Goal: Task Accomplishment & Management: Manage account settings

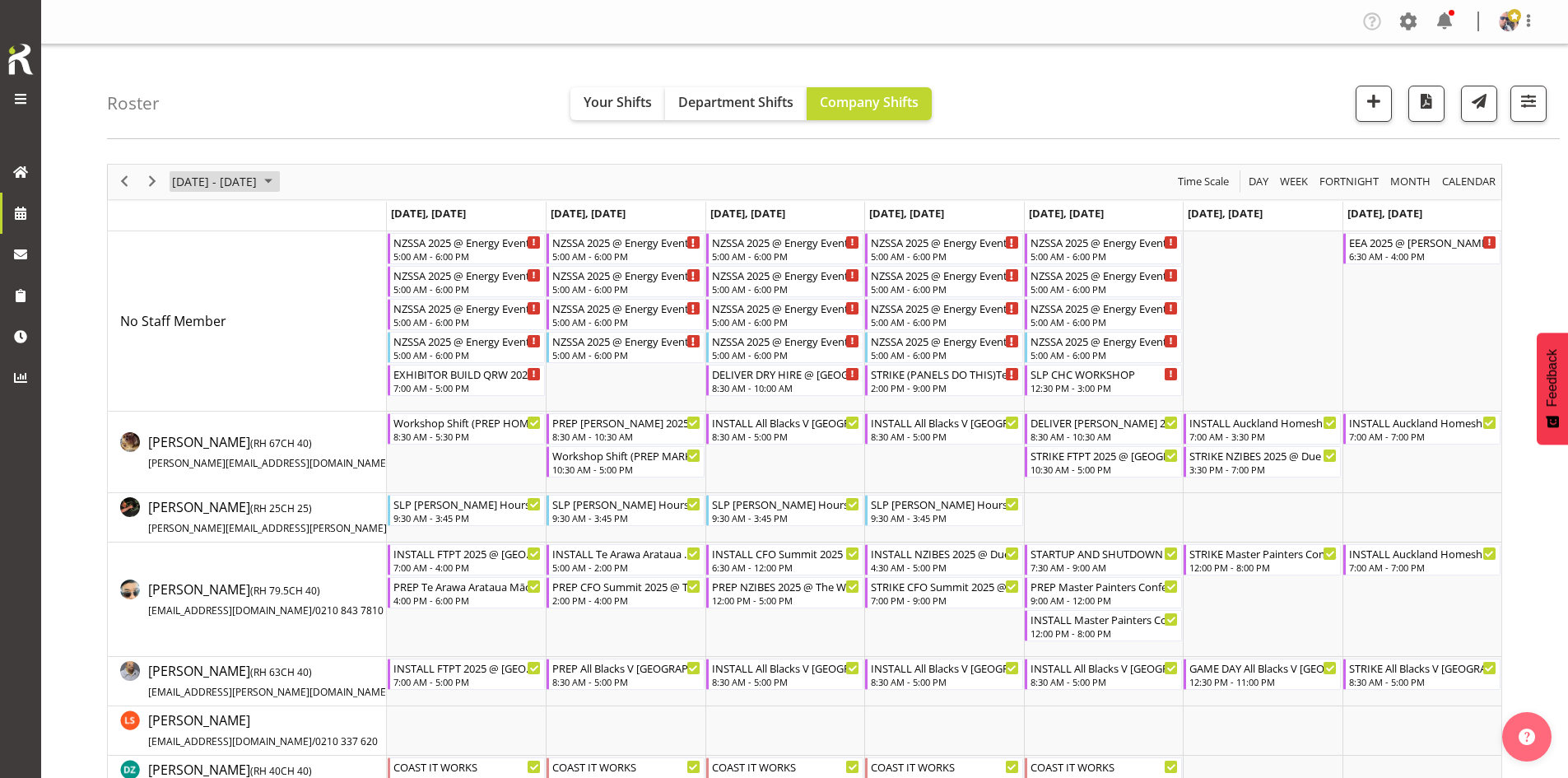
scroll to position [412, 0]
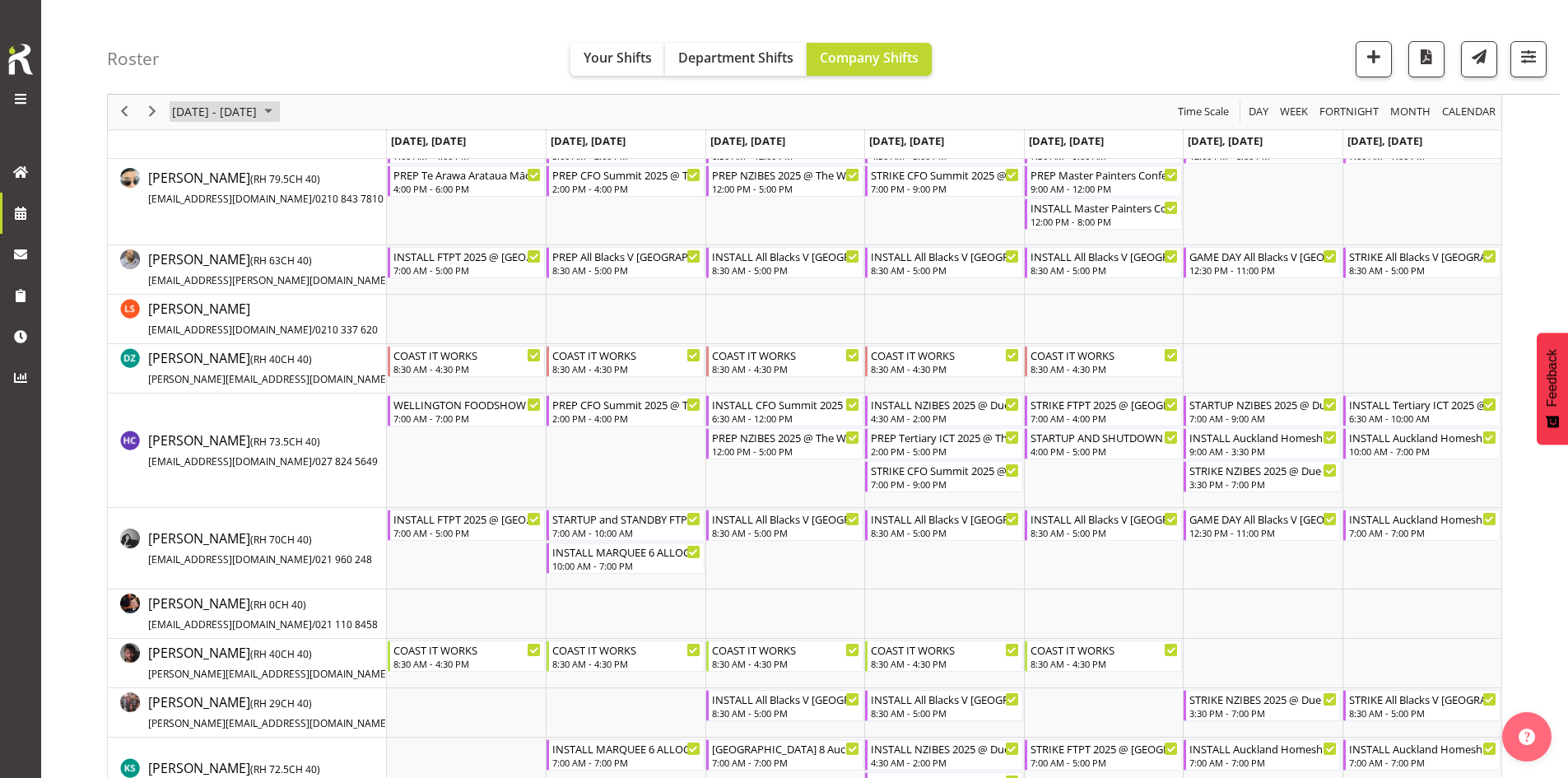
click at [278, 114] on span "September 2025" at bounding box center [268, 113] width 20 height 21
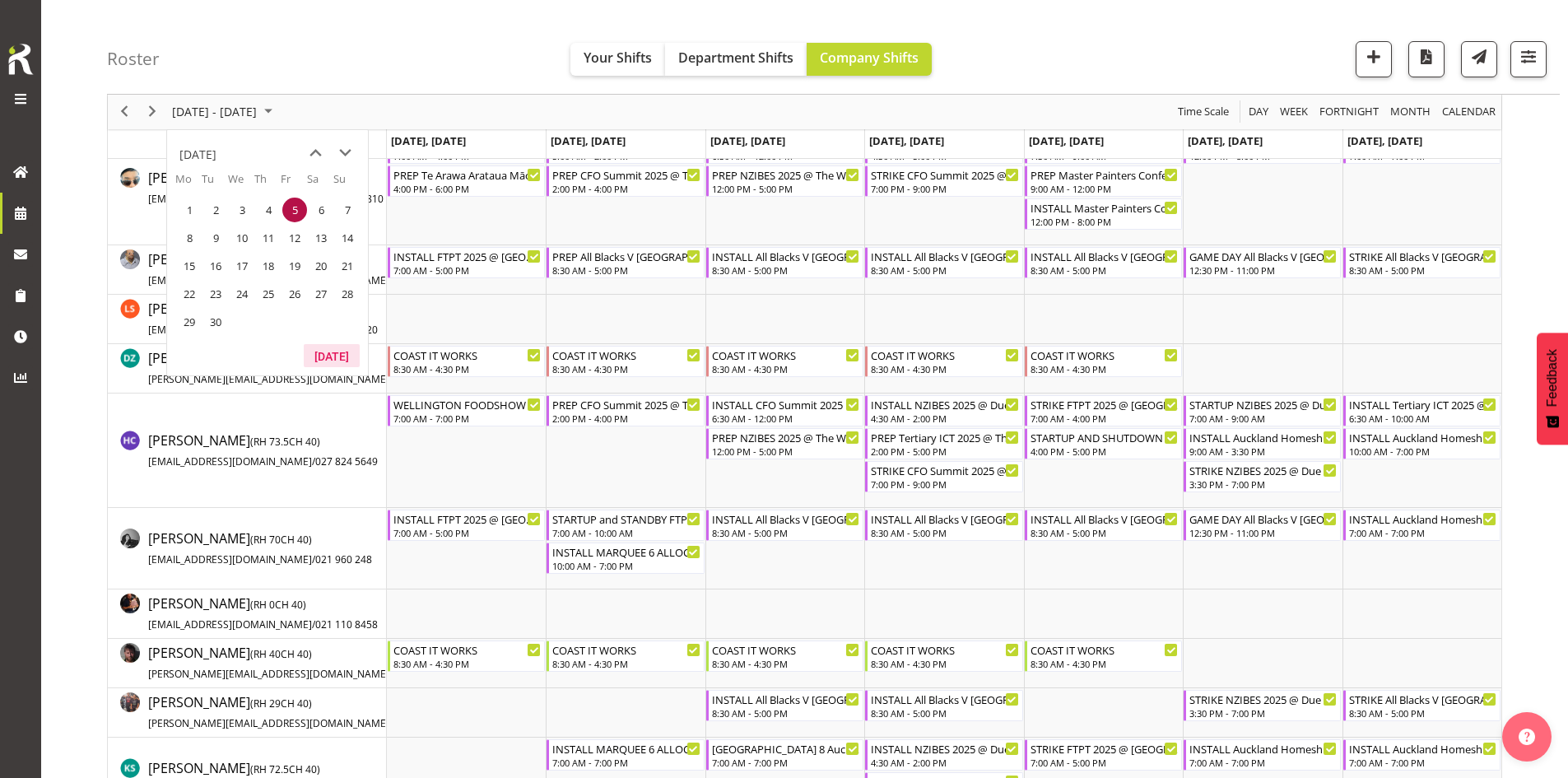
click at [334, 347] on button "[DATE]" at bounding box center [332, 355] width 56 height 23
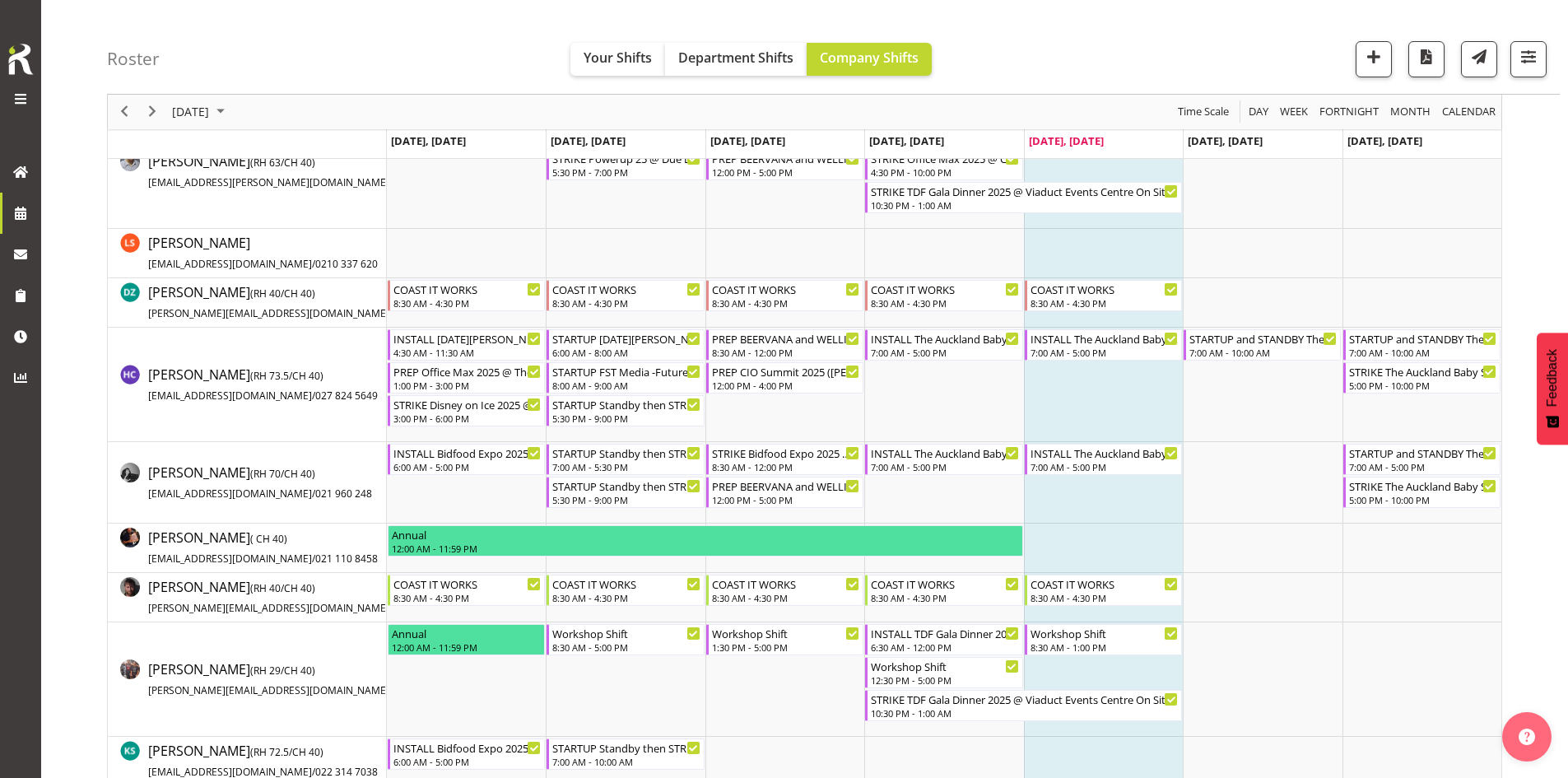
click at [154, 112] on span "Next" at bounding box center [152, 113] width 20 height 21
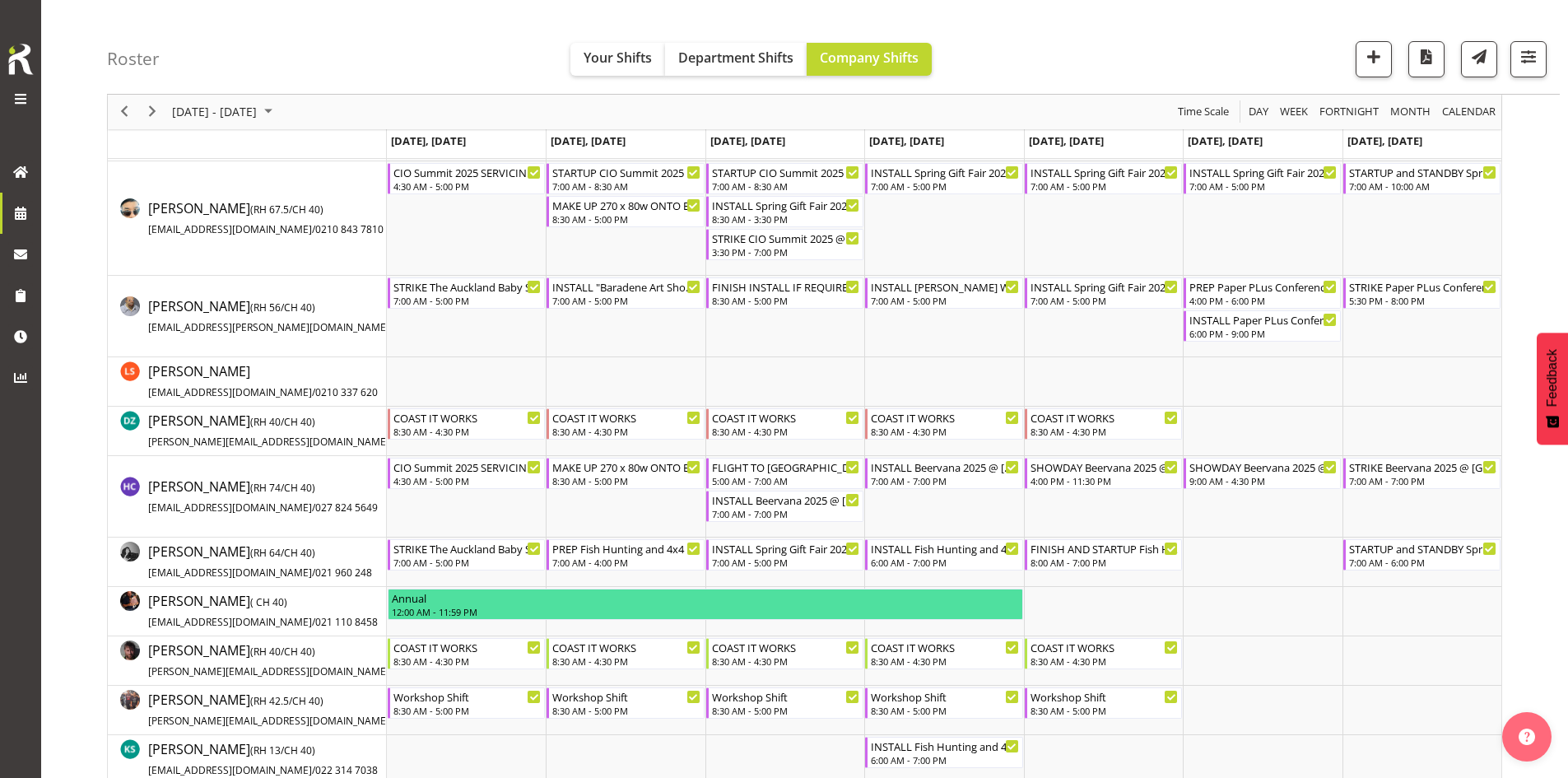
scroll to position [1152, 0]
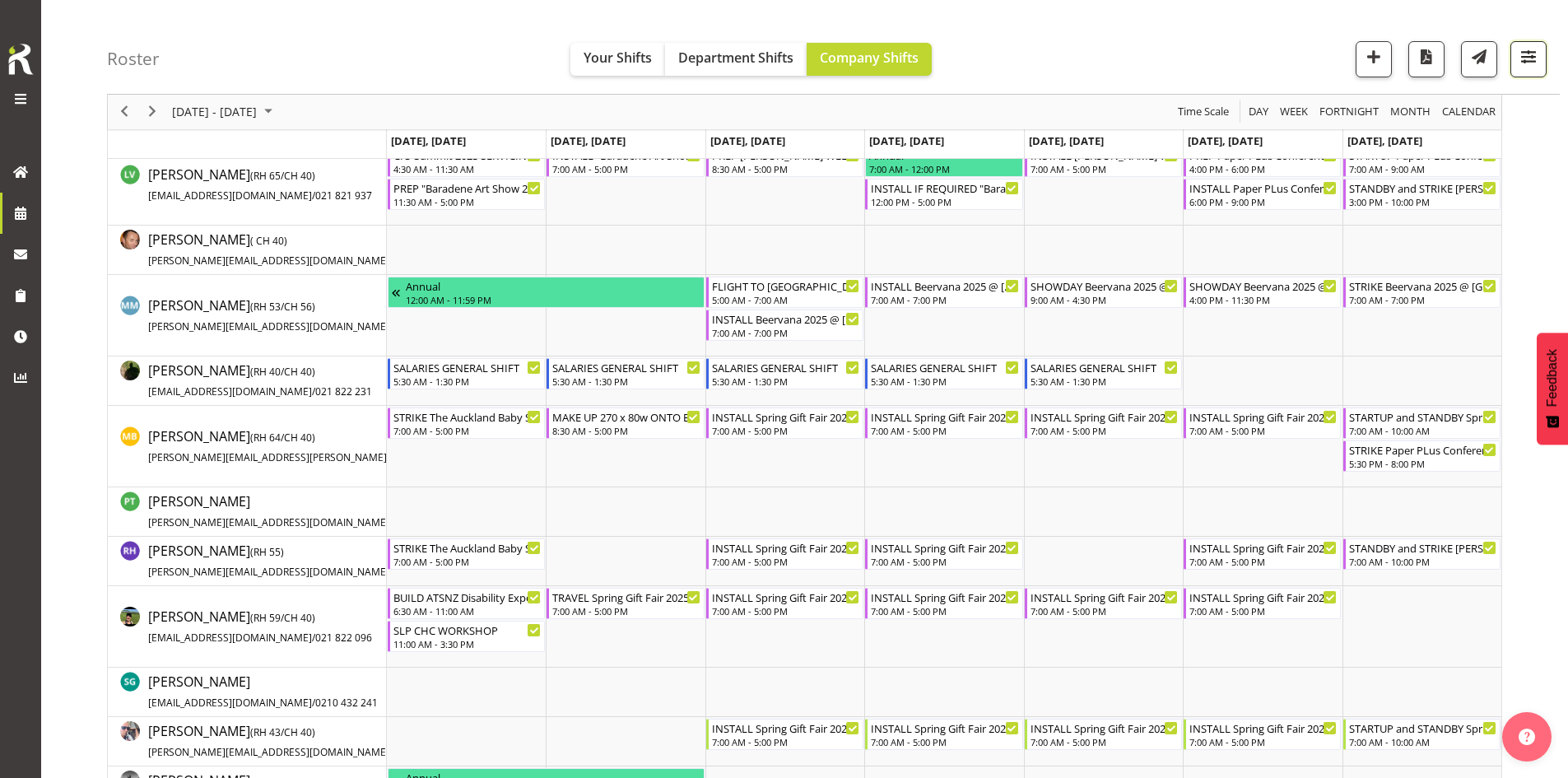
click at [1539, 57] on span "button" at bounding box center [1529, 56] width 22 height 22
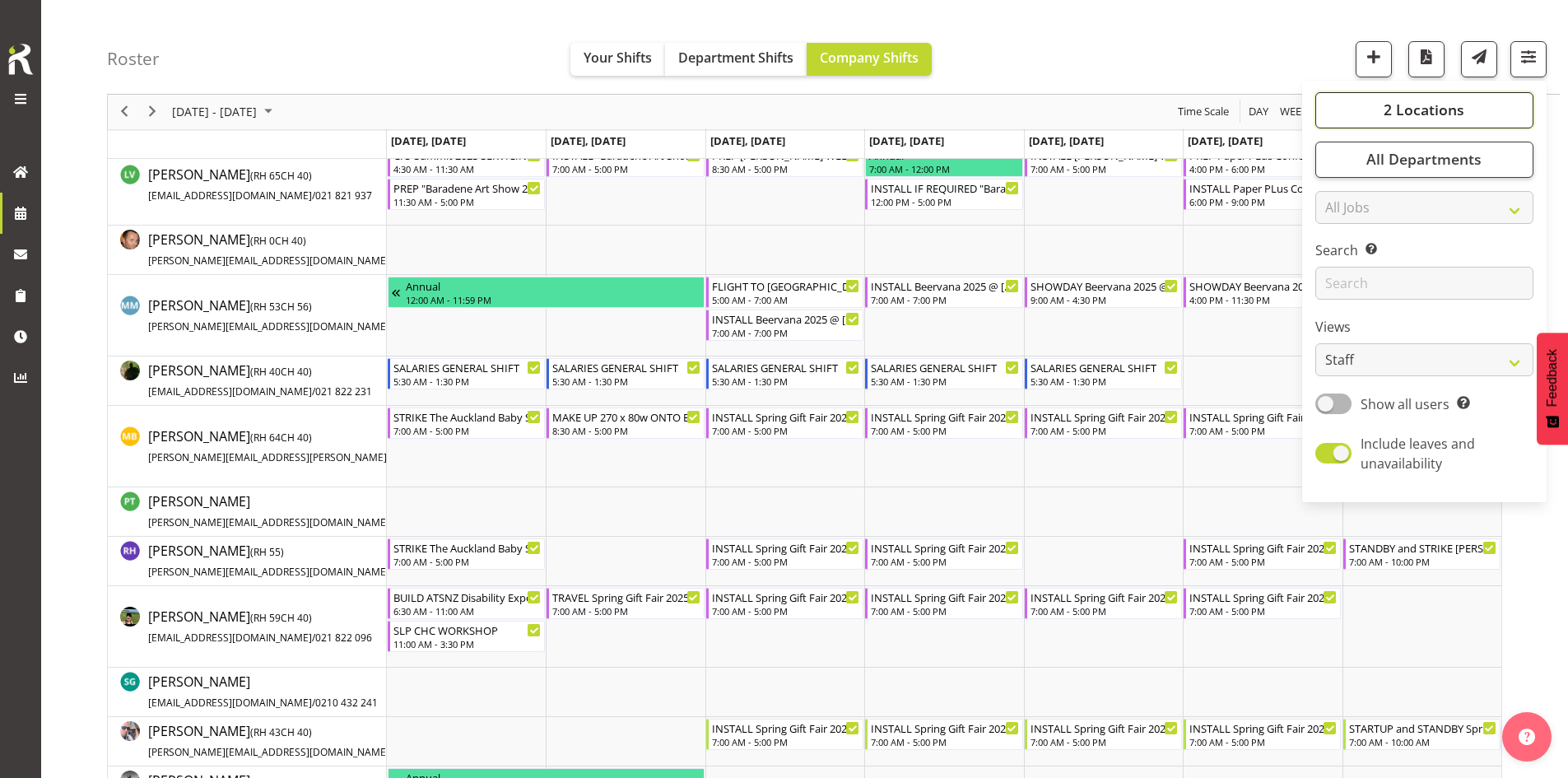
click at [1442, 129] on div "2 Locations Clear CARLTON EVENTS [PERSON_NAME] [PERSON_NAME][GEOGRAPHIC_DATA] D…" at bounding box center [1424, 291] width 244 height 408
click at [1408, 117] on span "2 Locations" at bounding box center [1424, 110] width 81 height 20
drag, startPoint x: 1354, startPoint y: 162, endPoint x: 981, endPoint y: 196, distance: 374.5
click at [1353, 401] on span "SLP" at bounding box center [1354, 407] width 25 height 13
click at [1340, 403] on input "SLP" at bounding box center [1334, 408] width 10 height 10
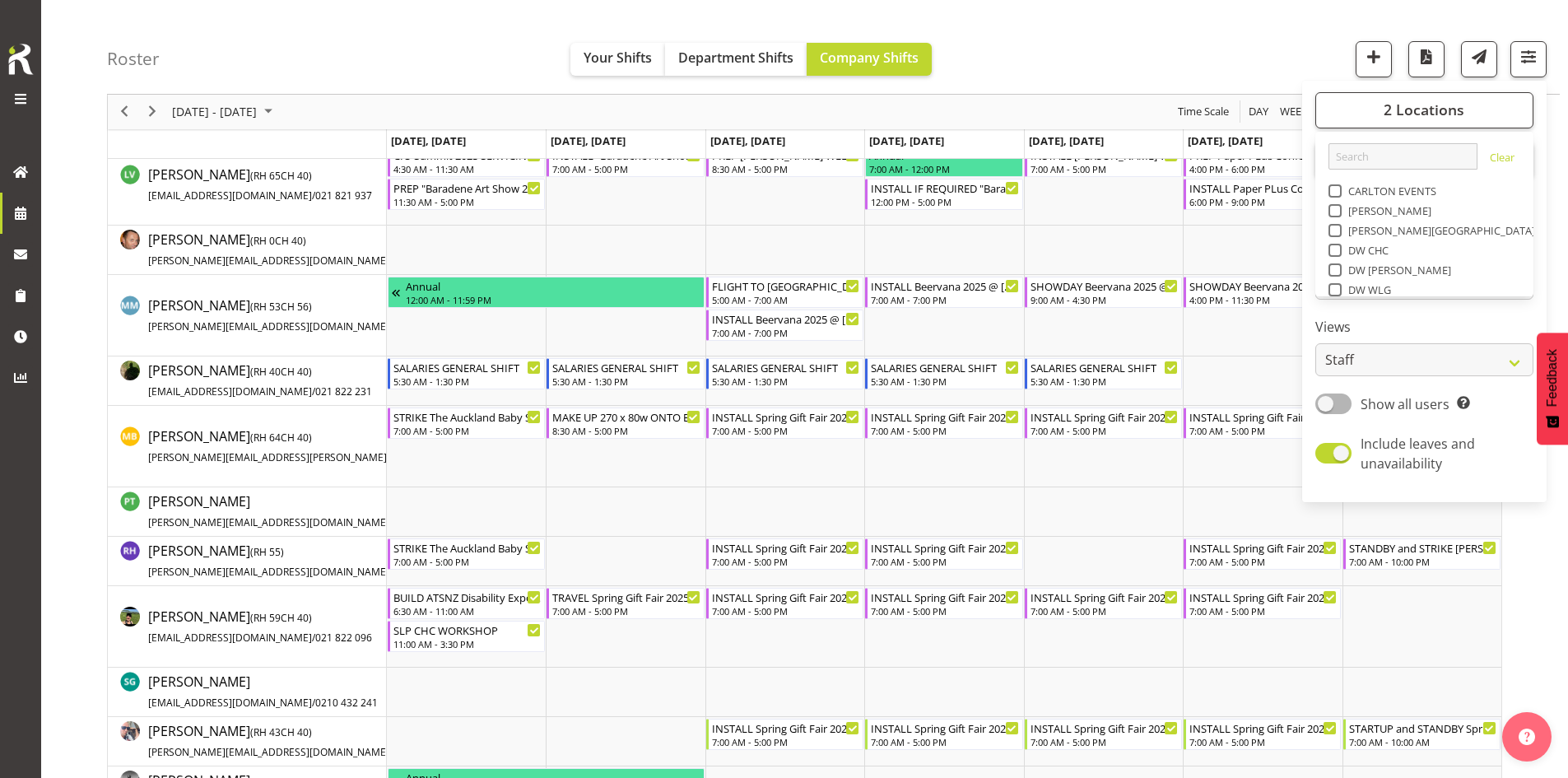
checkbox input "false"
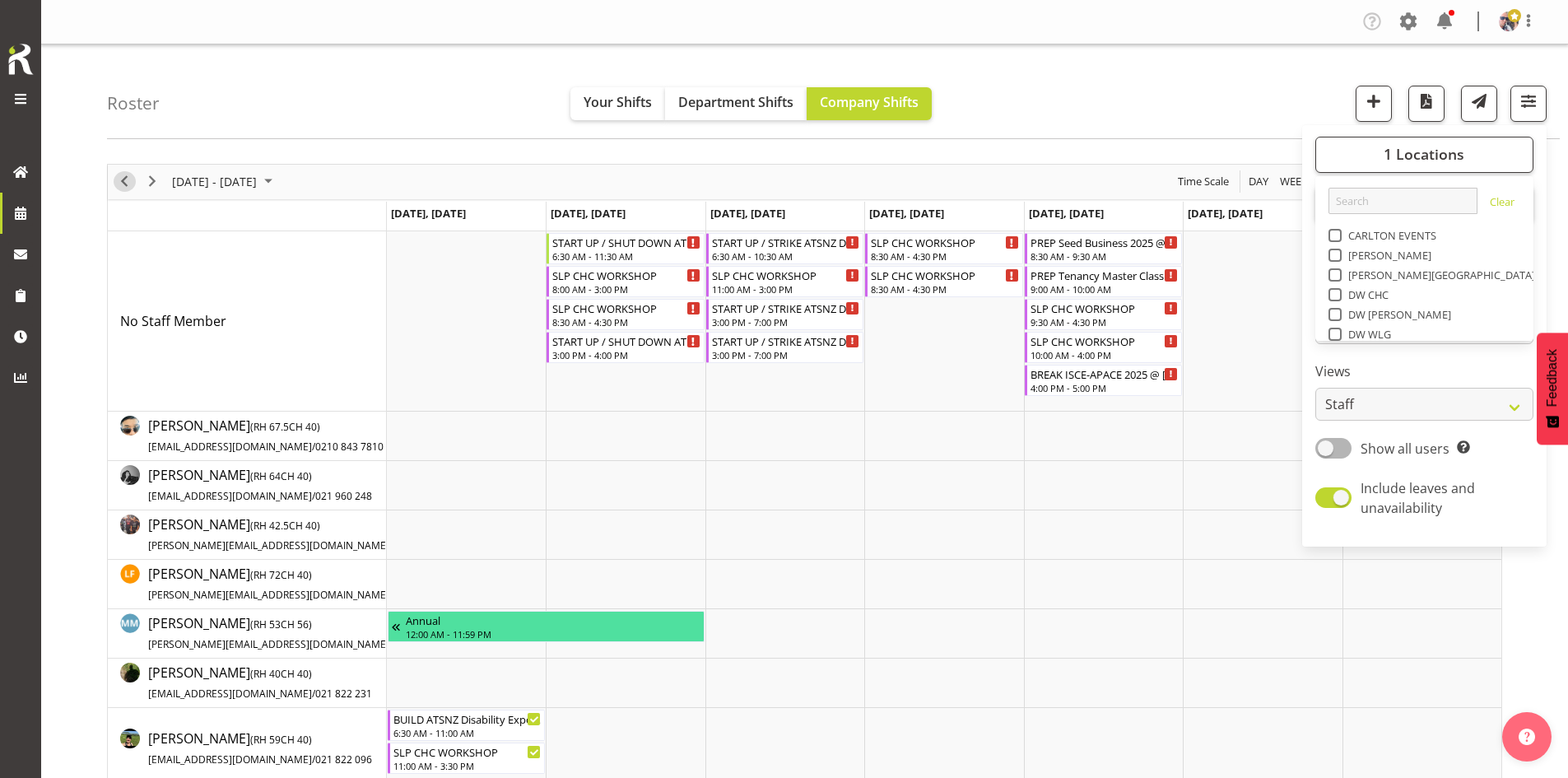
click at [132, 187] on span "Previous" at bounding box center [124, 181] width 20 height 21
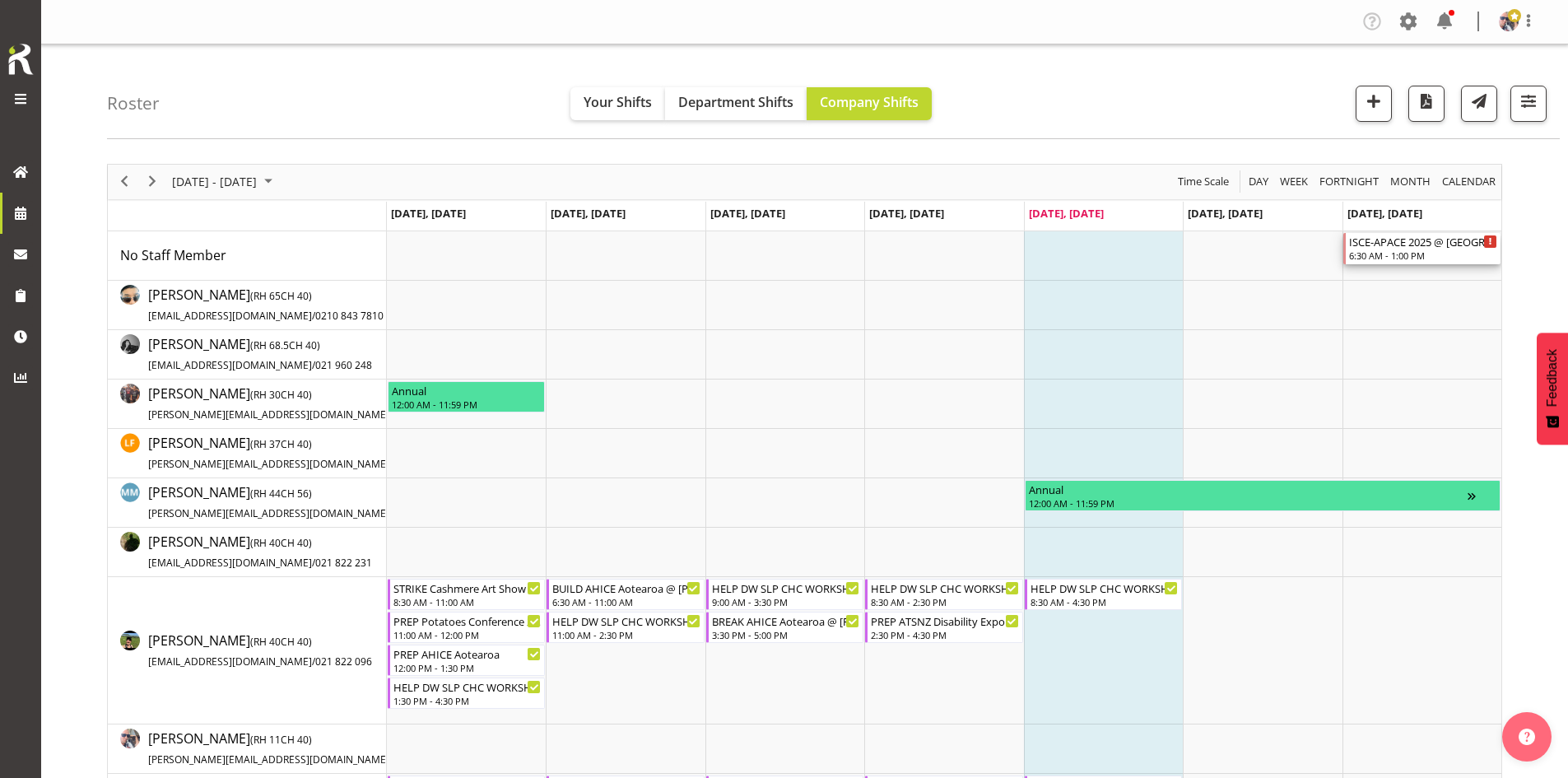
click at [1402, 239] on div "ISCE-APACE 2025 @ [GEOGRAPHIC_DATA]" at bounding box center [1423, 241] width 149 height 16
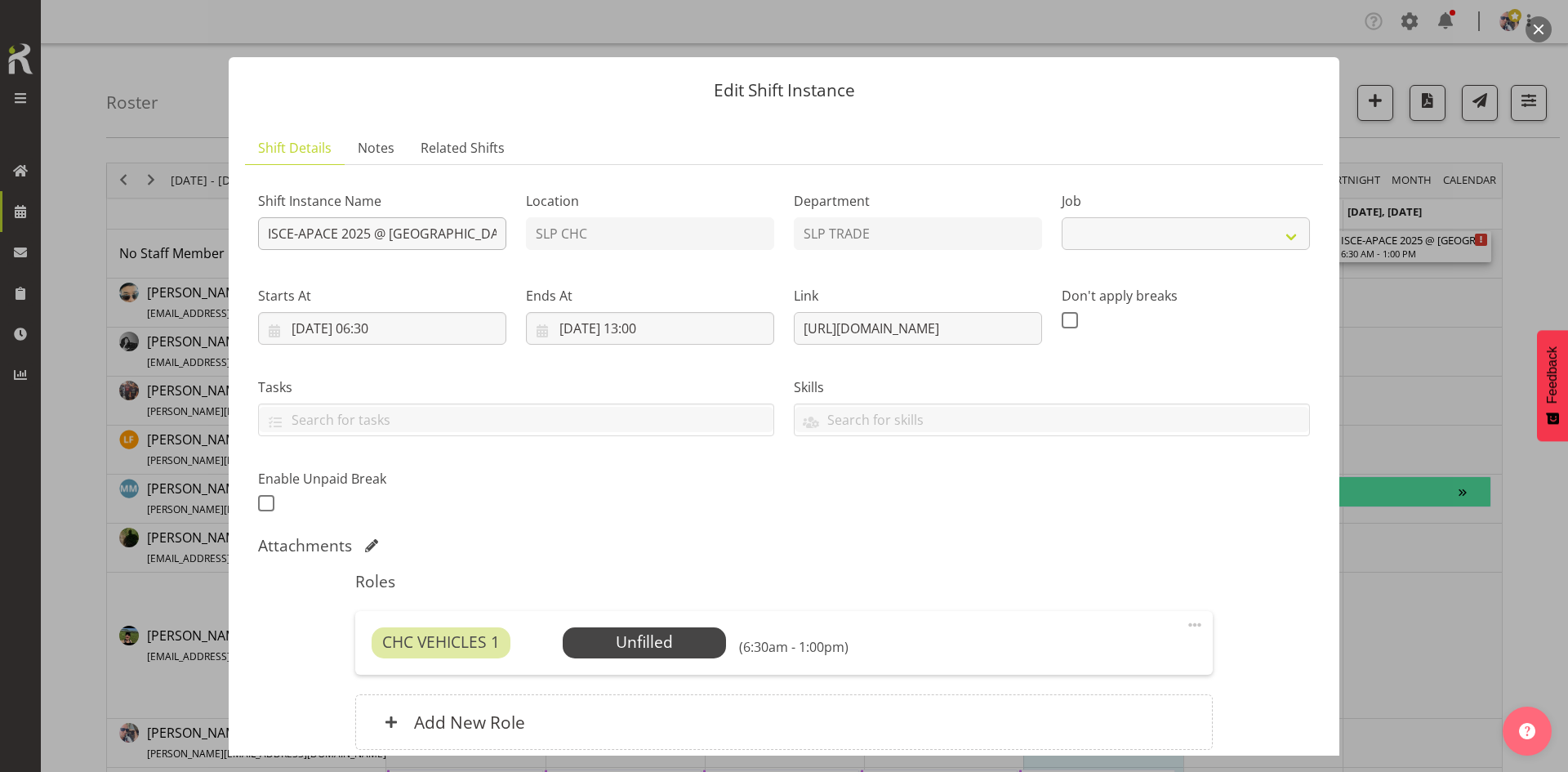
select select "10464"
click at [262, 233] on input "ISCE-APACE 2025 @ [GEOGRAPHIC_DATA]" at bounding box center [382, 233] width 248 height 33
type input "INSTALL ISCE-APACE 2025 @ [GEOGRAPHIC_DATA]"
click at [464, 338] on input "[DATE] 06:30" at bounding box center [382, 328] width 248 height 33
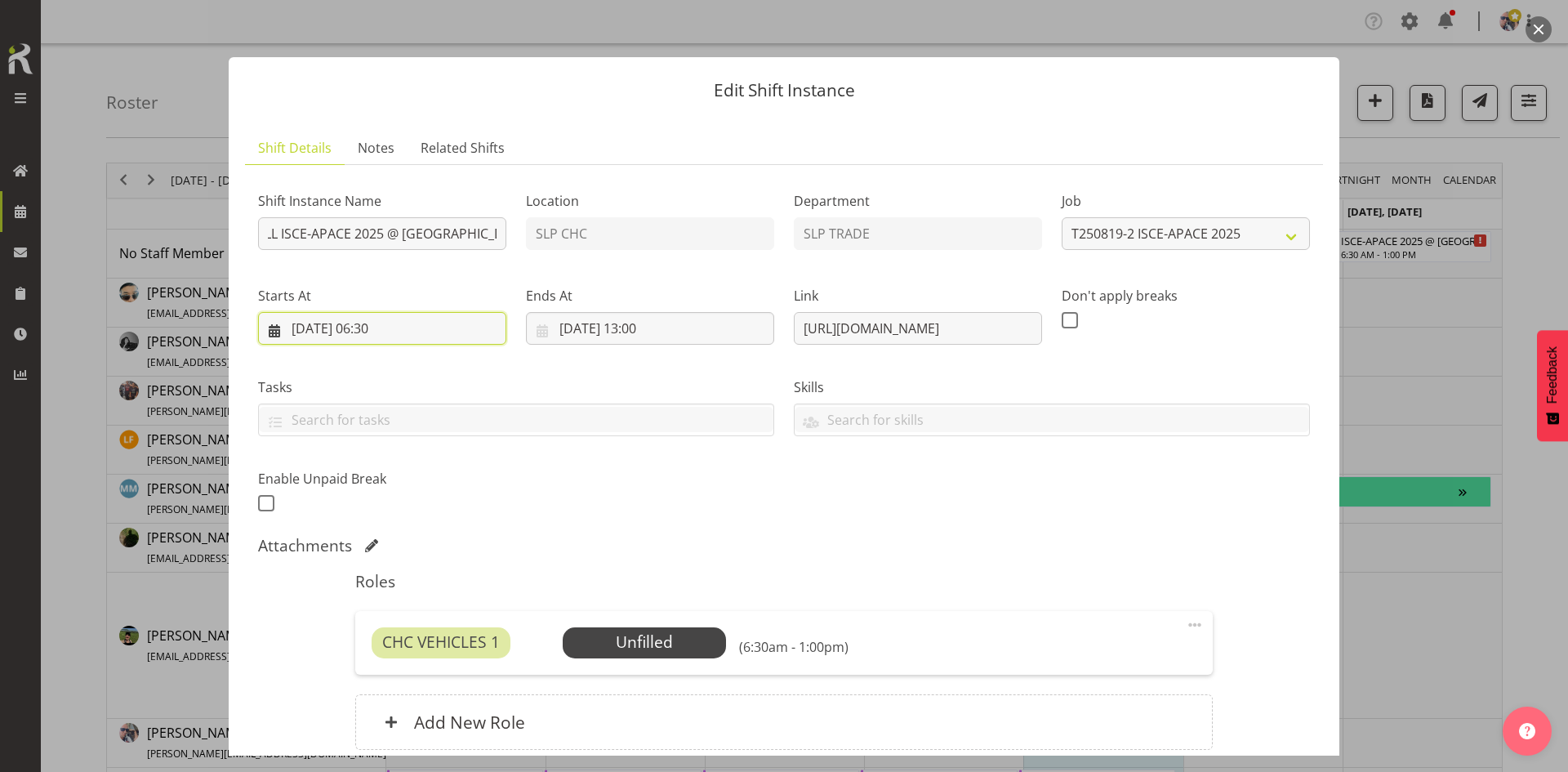
scroll to position [0, 0]
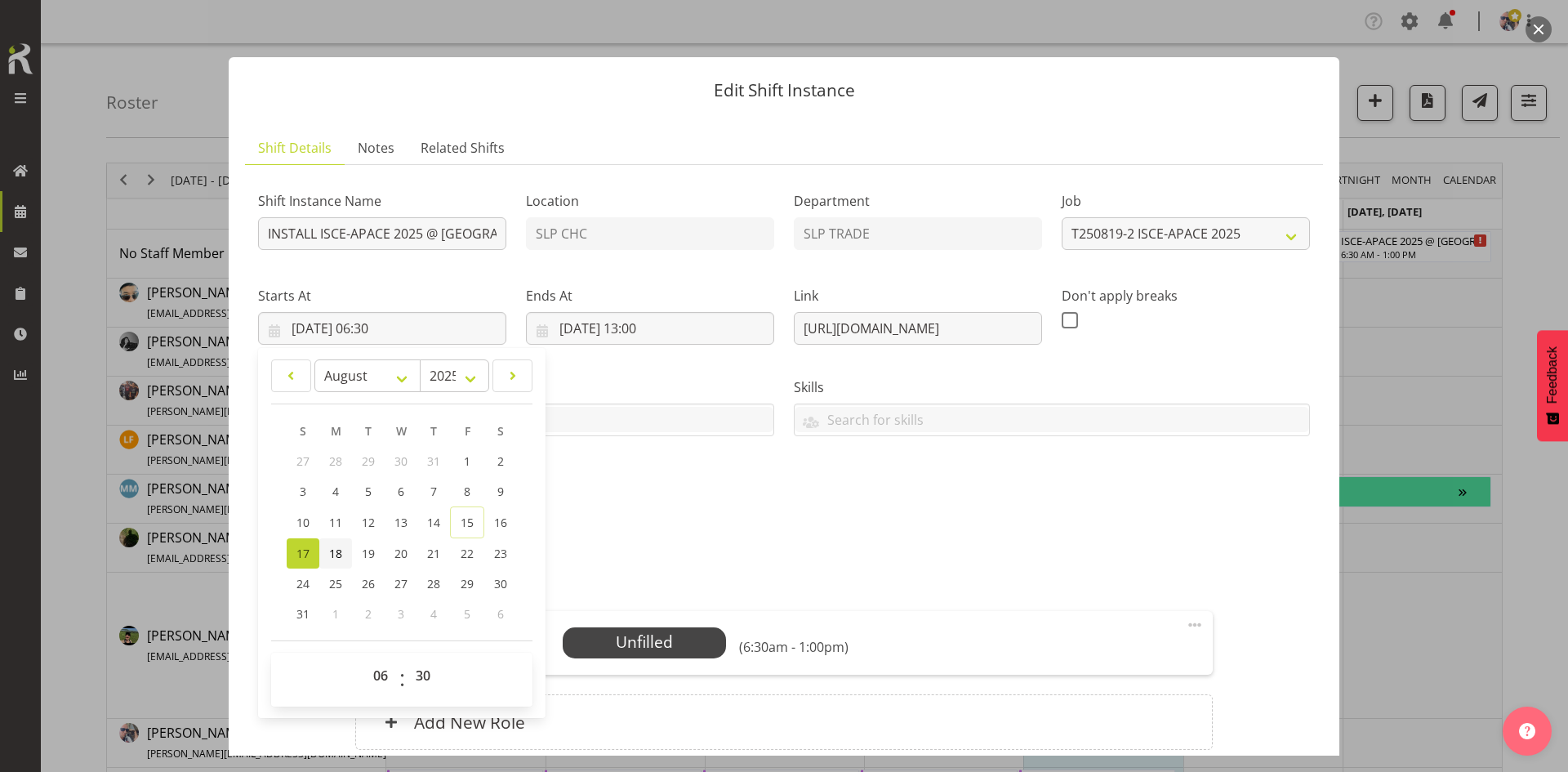
click at [338, 552] on span "18" at bounding box center [335, 553] width 13 height 16
type input "[DATE] 06:30"
click at [637, 339] on input "[DATE] 13:00" at bounding box center [650, 328] width 248 height 33
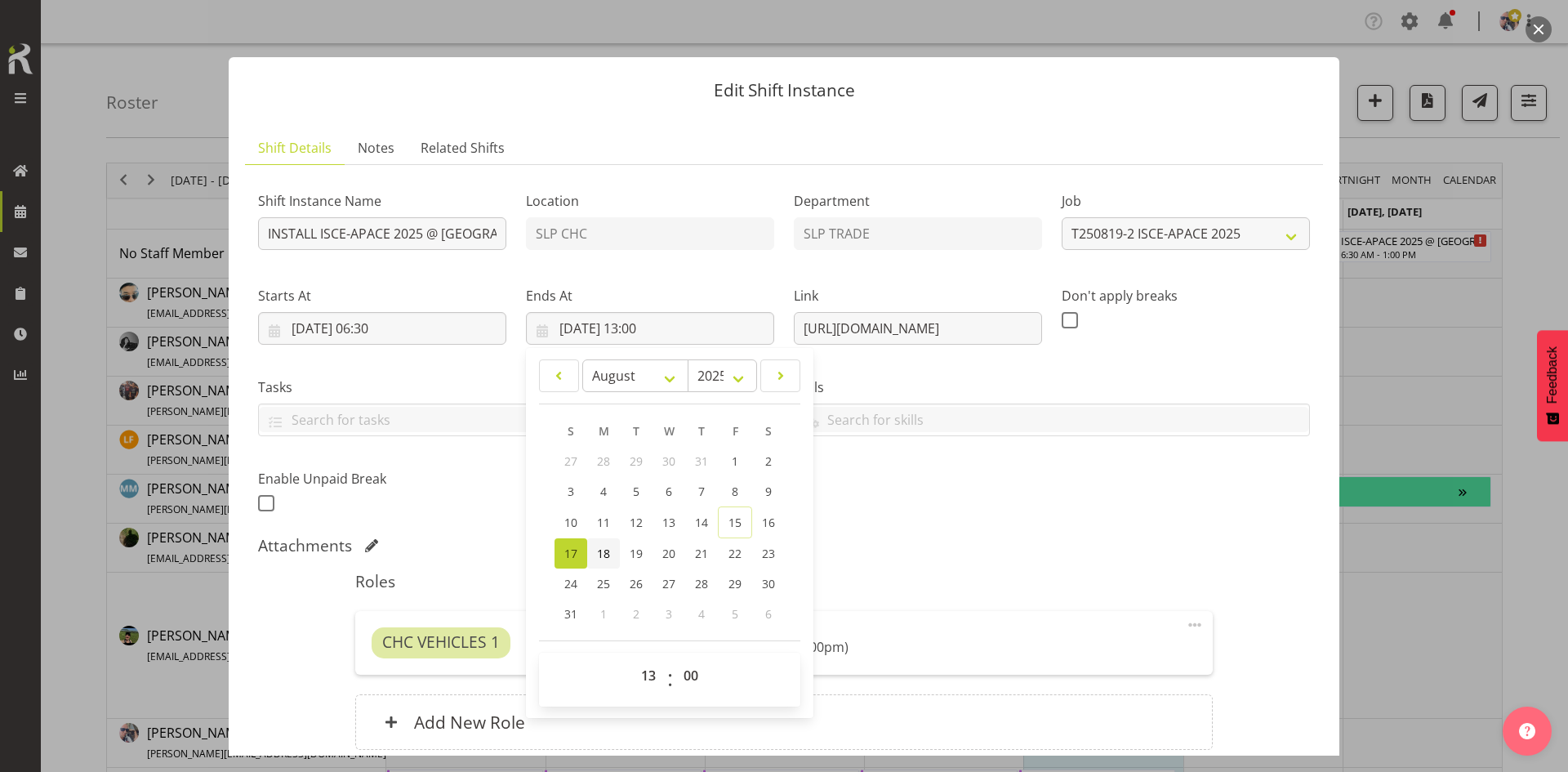
click at [598, 553] on span "18" at bounding box center [603, 553] width 13 height 16
type input "[DATE] 13:00"
click at [916, 540] on div "Attachments" at bounding box center [783, 545] width 1052 height 20
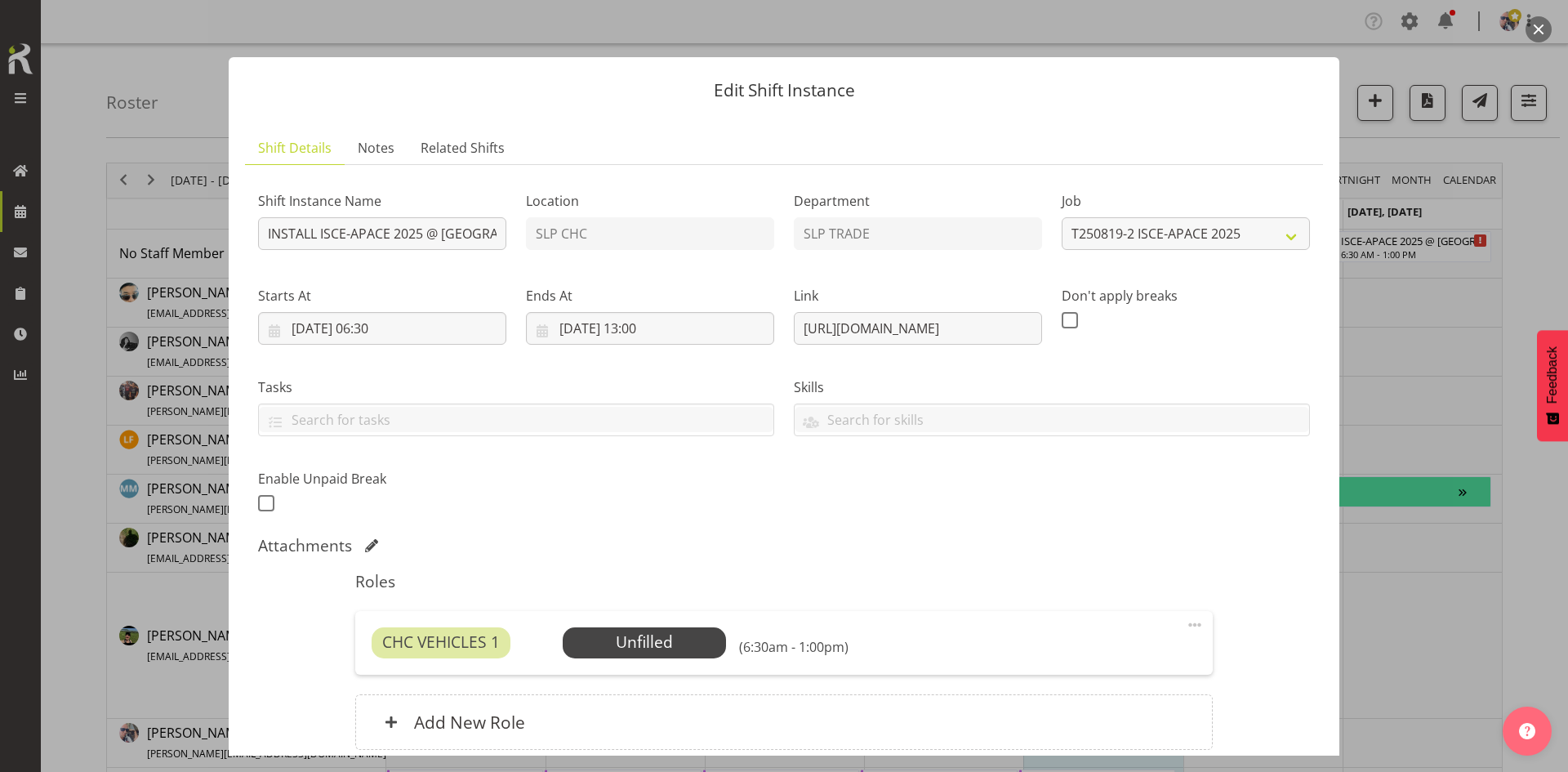
click at [1185, 626] on span at bounding box center [1194, 625] width 20 height 20
click at [1098, 725] on link "Delete" at bounding box center [1126, 719] width 157 height 29
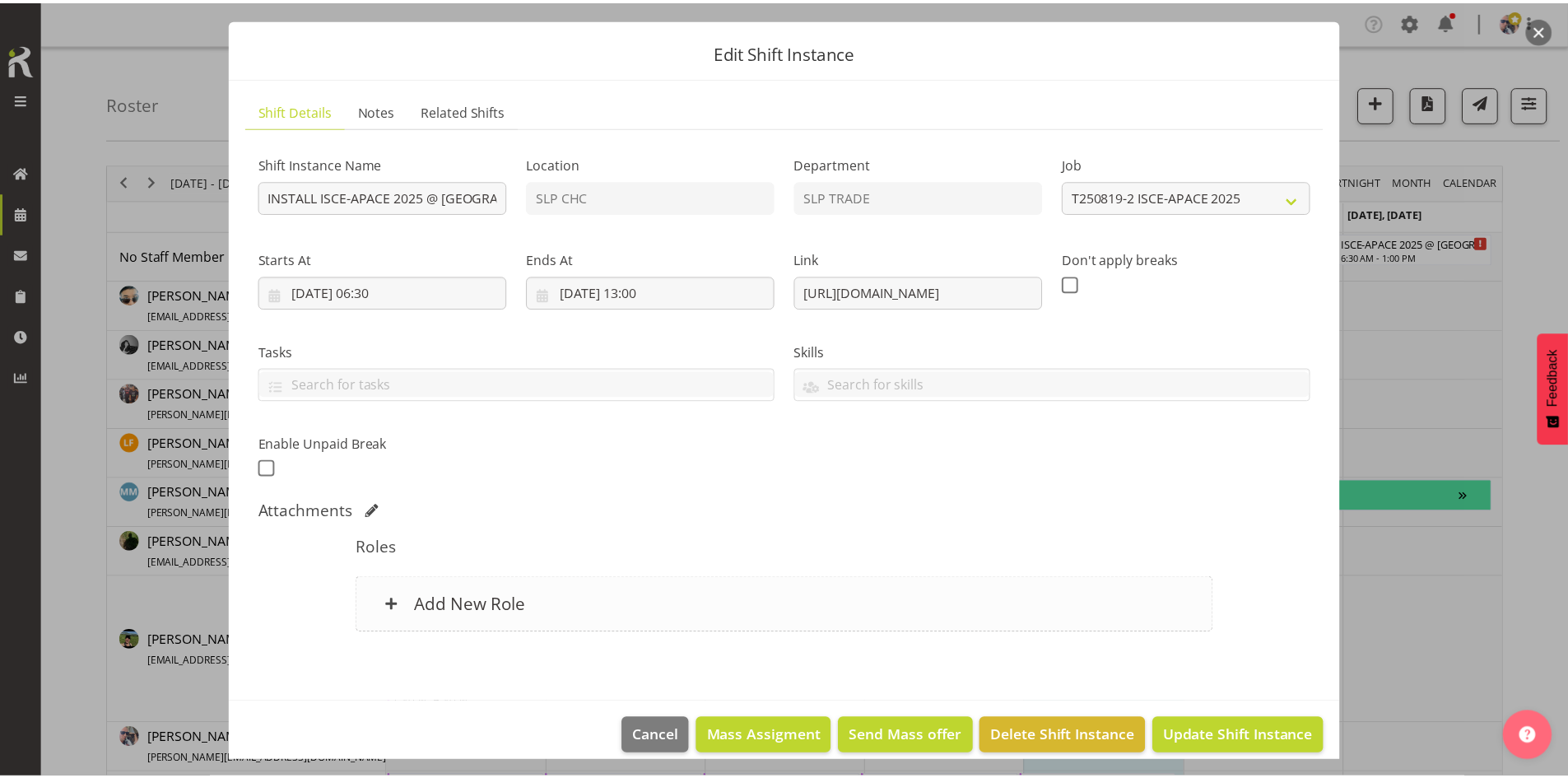
scroll to position [56, 0]
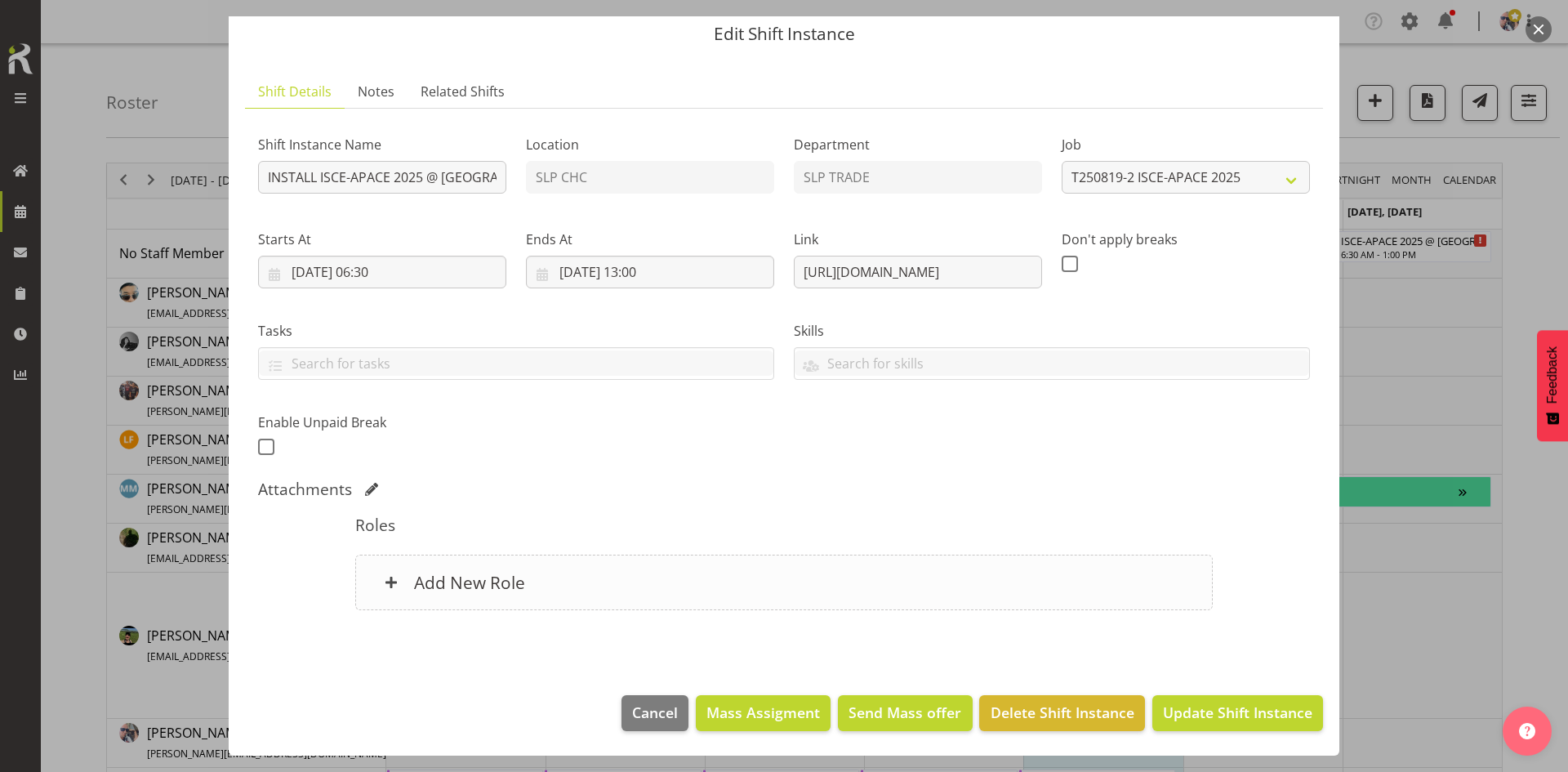
click at [677, 569] on div "Add New Role" at bounding box center [783, 582] width 856 height 55
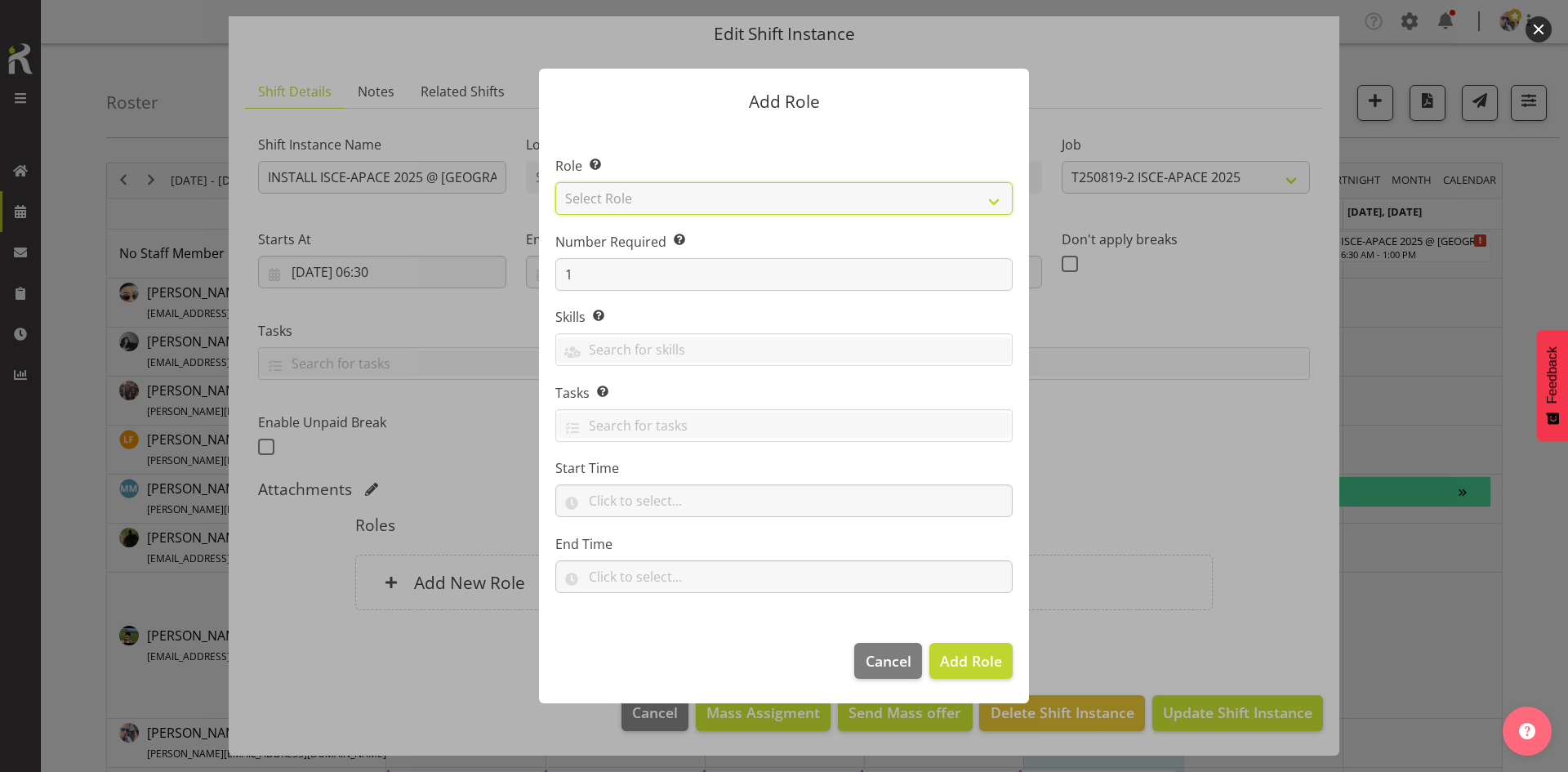
click at [982, 196] on select "Select Role ACCOUNT MANAGER ACCOUNT MANAGER DW ACCOUNTS [PERSON_NAME] VEHICLES …" at bounding box center [783, 198] width 457 height 33
select select "123"
click at [555, 182] on select "Select Role ACCOUNT MANAGER ACCOUNT MANAGER DW ACCOUNTS [PERSON_NAME] VEHICLES …" at bounding box center [783, 198] width 457 height 33
click at [949, 663] on span "Add Role" at bounding box center [971, 660] width 62 height 20
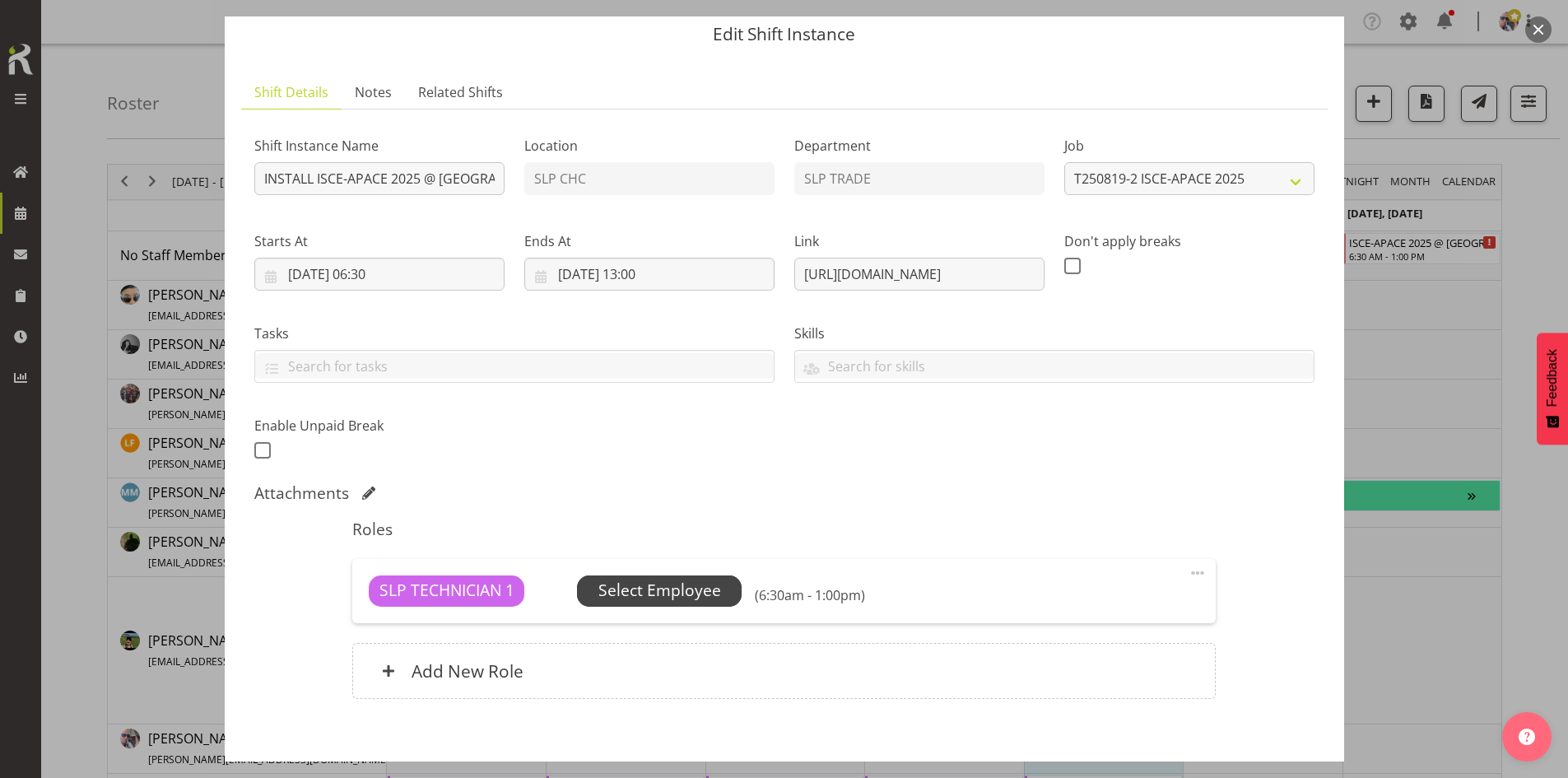
click at [733, 593] on span "Select Employee" at bounding box center [659, 590] width 165 height 31
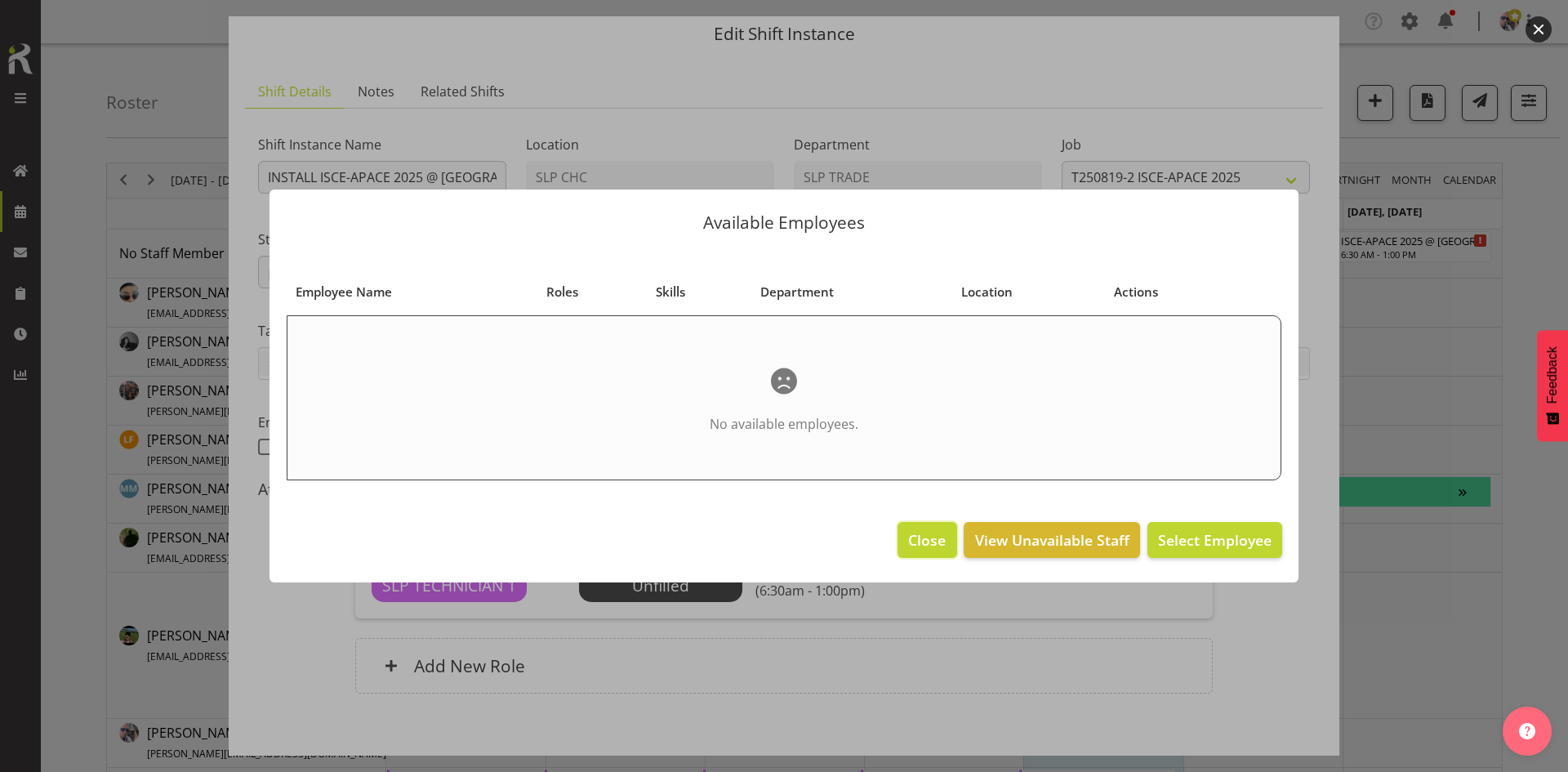
click at [906, 541] on button "Close" at bounding box center [927, 540] width 59 height 36
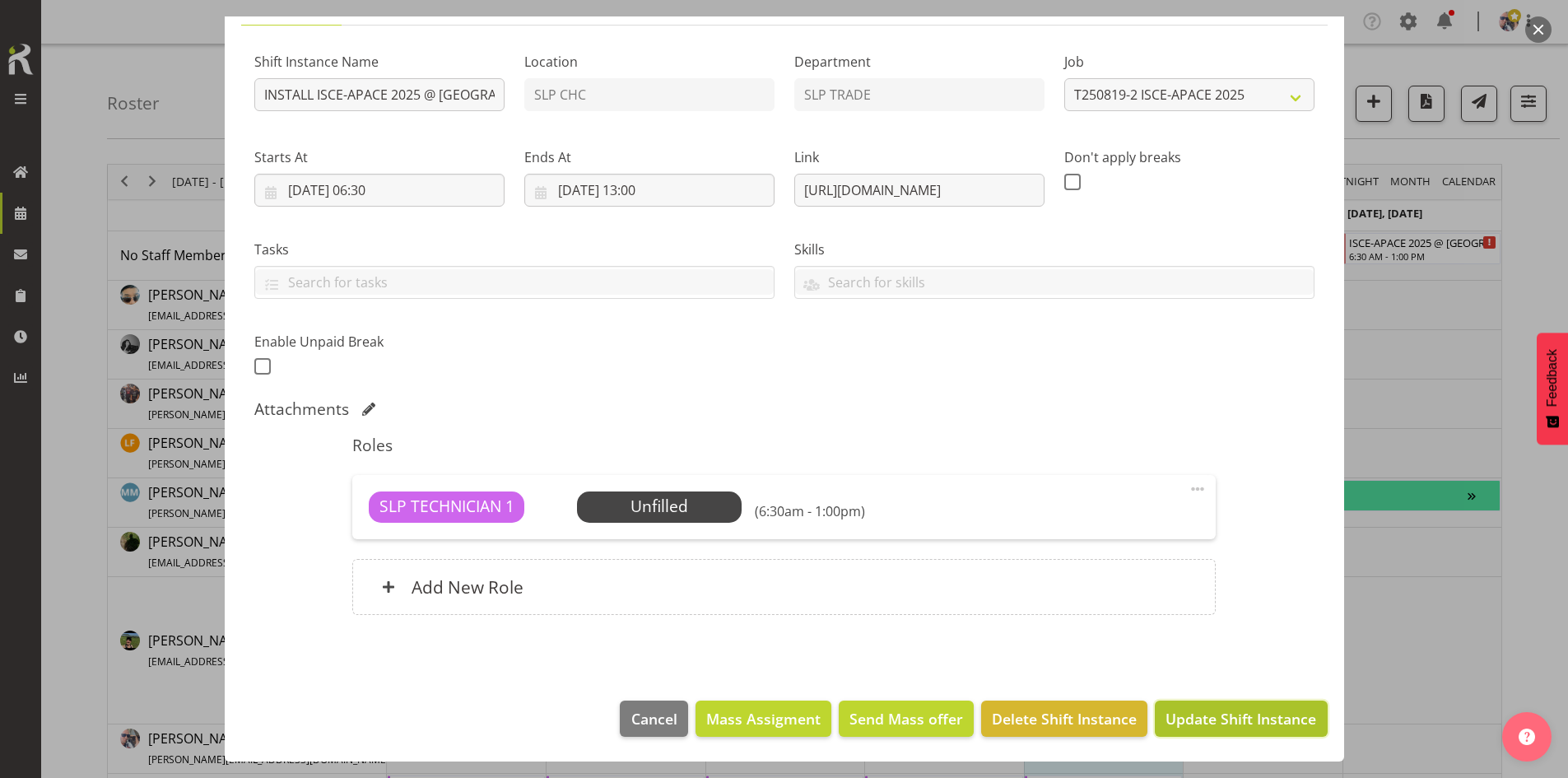
click at [1204, 731] on button "Update Shift Instance" at bounding box center [1241, 718] width 172 height 36
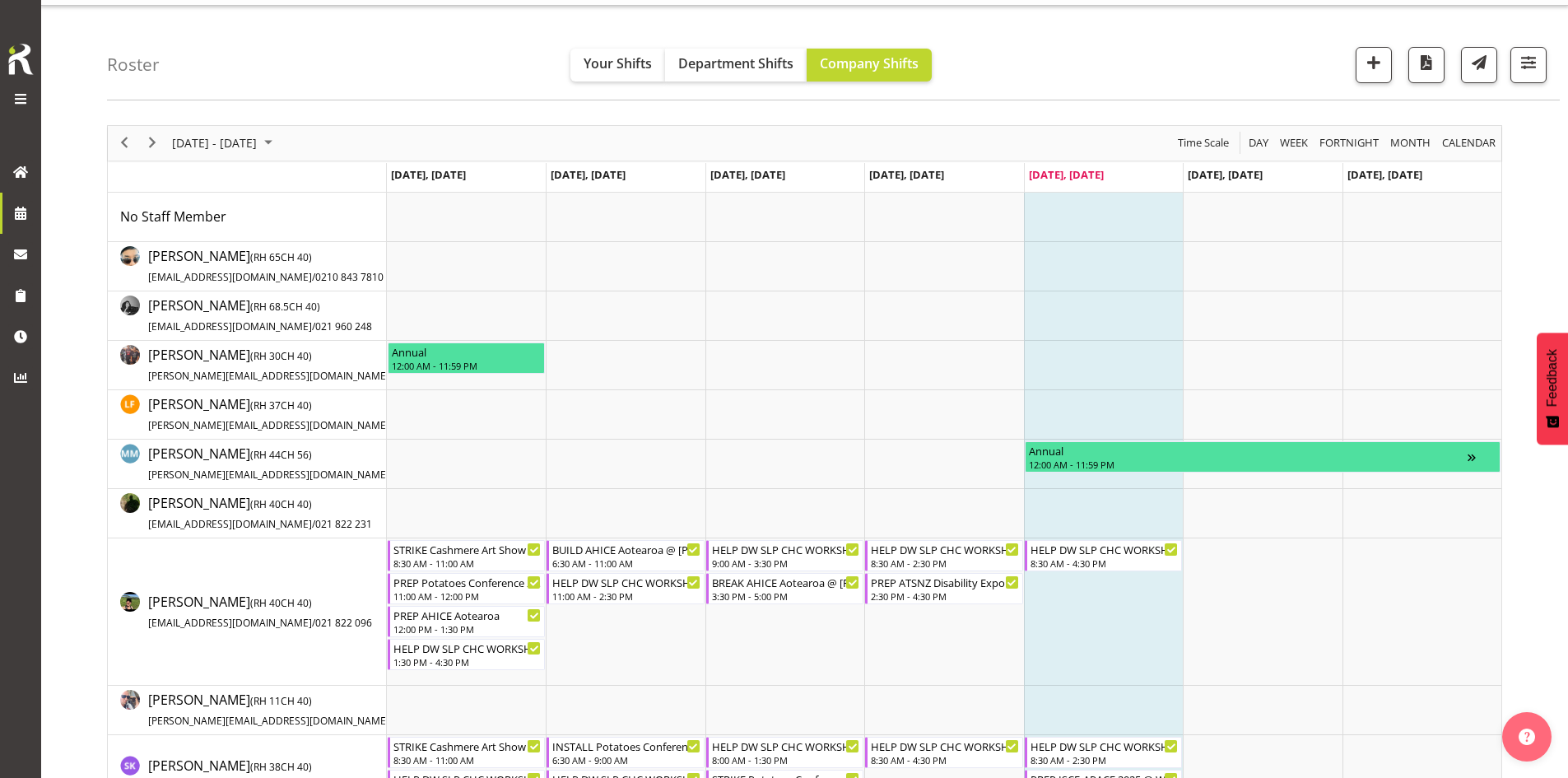
scroll to position [0, 0]
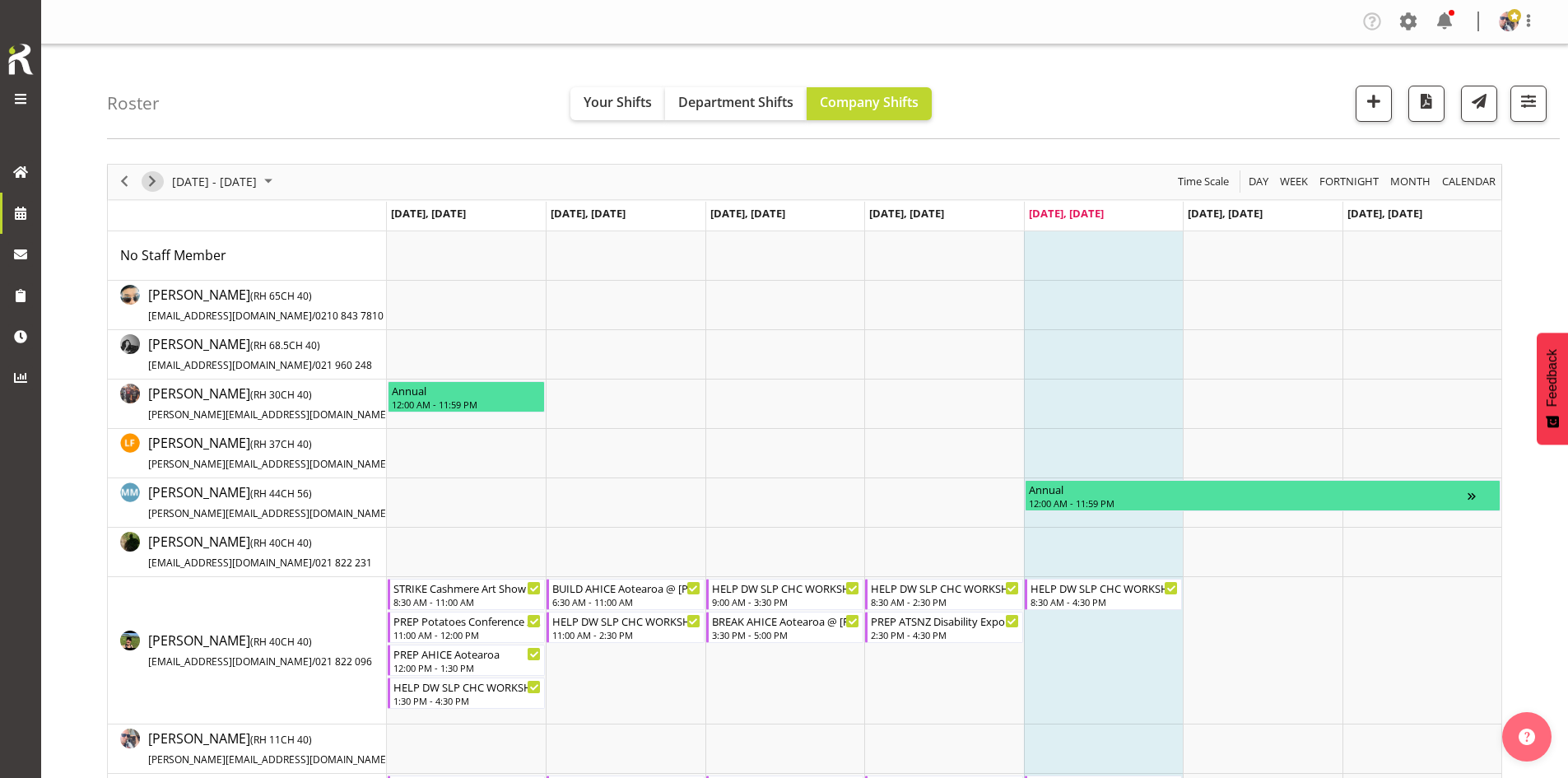
click at [148, 177] on span "Next" at bounding box center [152, 181] width 20 height 21
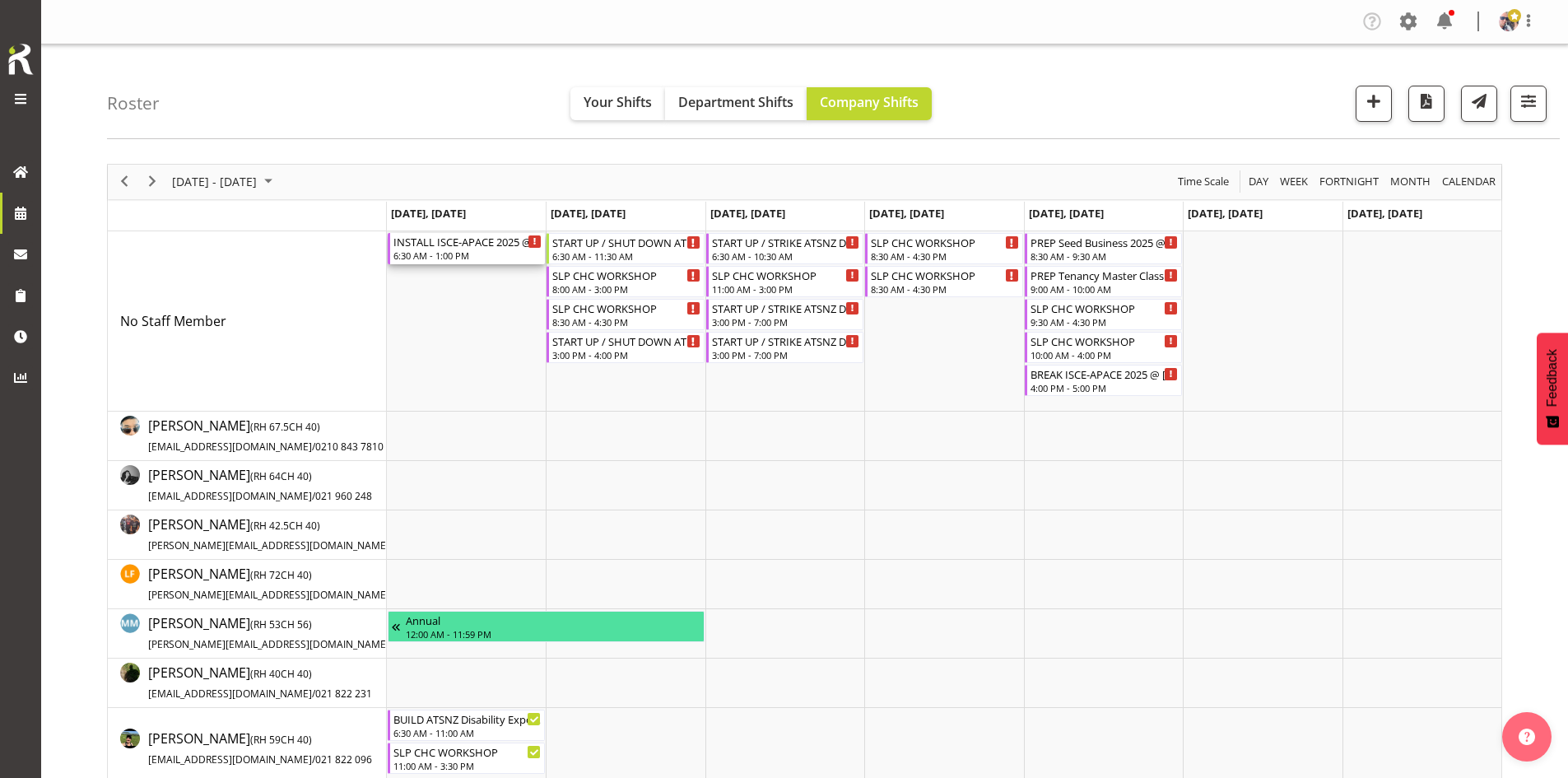
click at [418, 257] on div "6:30 AM - 1:00 PM" at bounding box center [467, 254] width 149 height 13
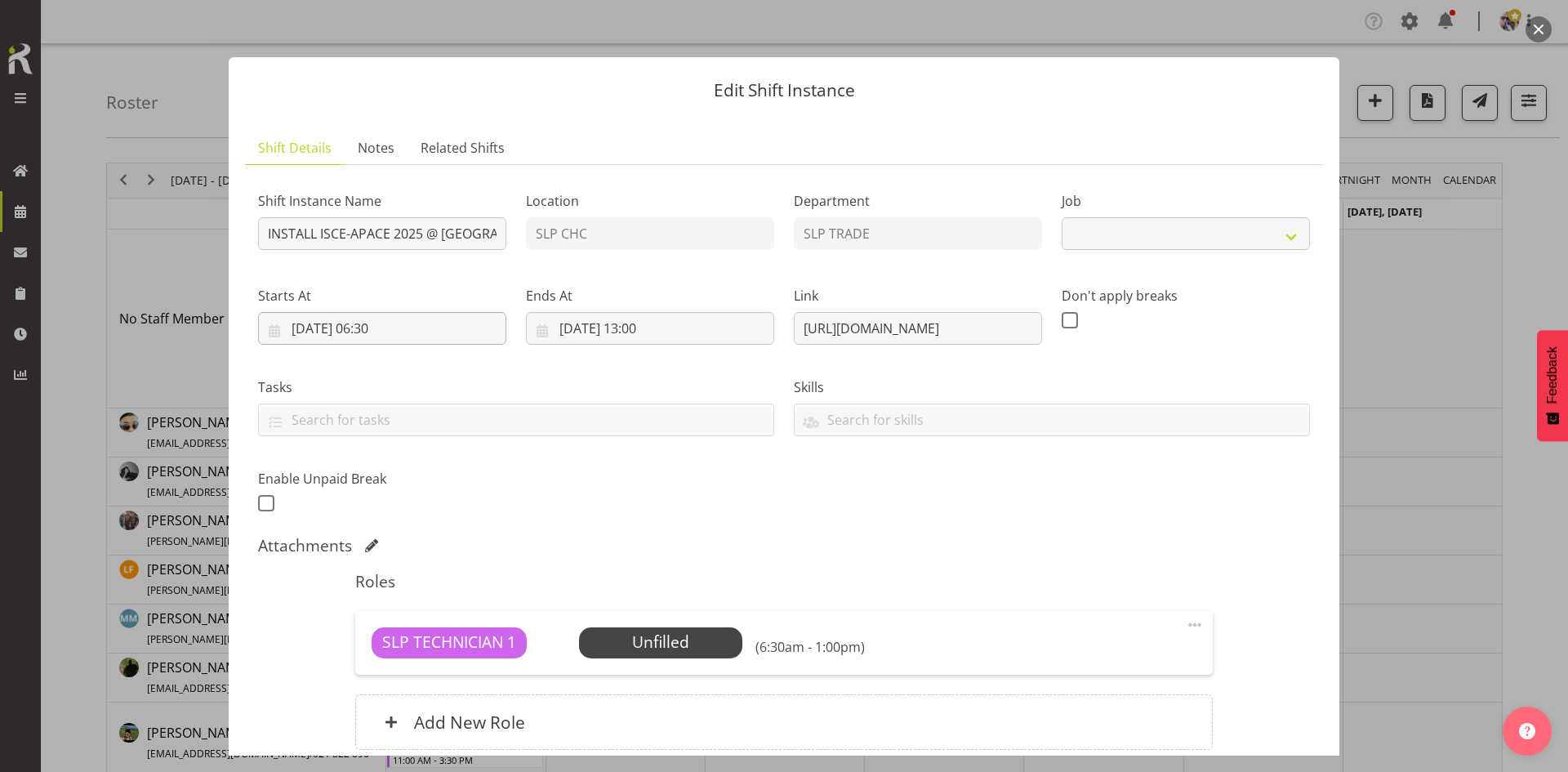
select select "10464"
click at [457, 237] on input "INSTALL ISCE-APACE 2025 @ [GEOGRAPHIC_DATA]" at bounding box center [382, 233] width 248 height 33
type input "INSTALL ISCE-APACE 2025 @ [GEOGRAPHIC_DATA] ONSITE 0700"
drag, startPoint x: 625, startPoint y: 367, endPoint x: 574, endPoint y: 368, distance: 51.0
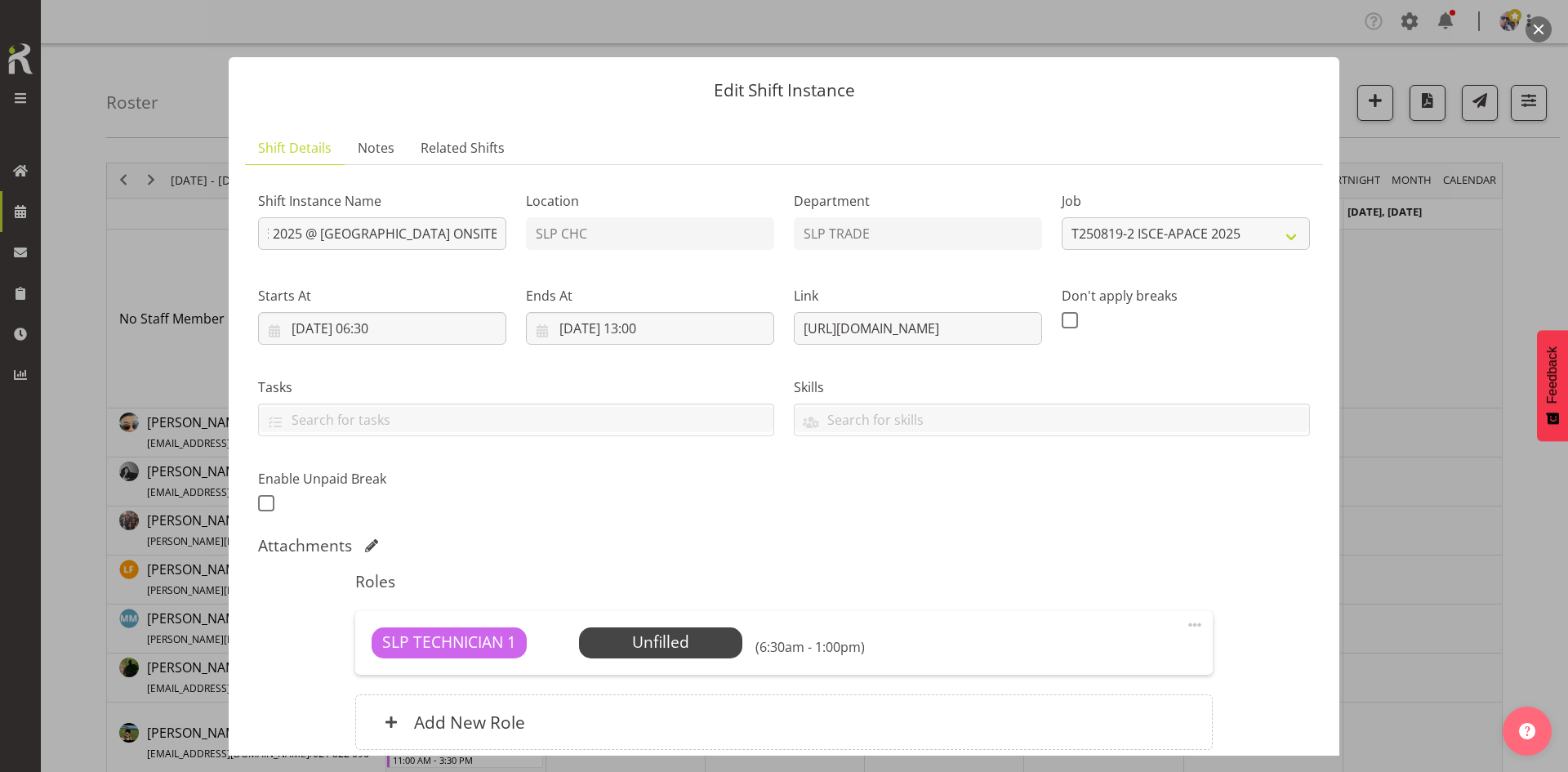
click at [625, 367] on div "Tasks Do toolbox talk Give mark a cuddle See client before you leave Unload tru…" at bounding box center [516, 400] width 536 height 91
click at [700, 338] on input "[DATE] 13:00" at bounding box center [650, 328] width 248 height 33
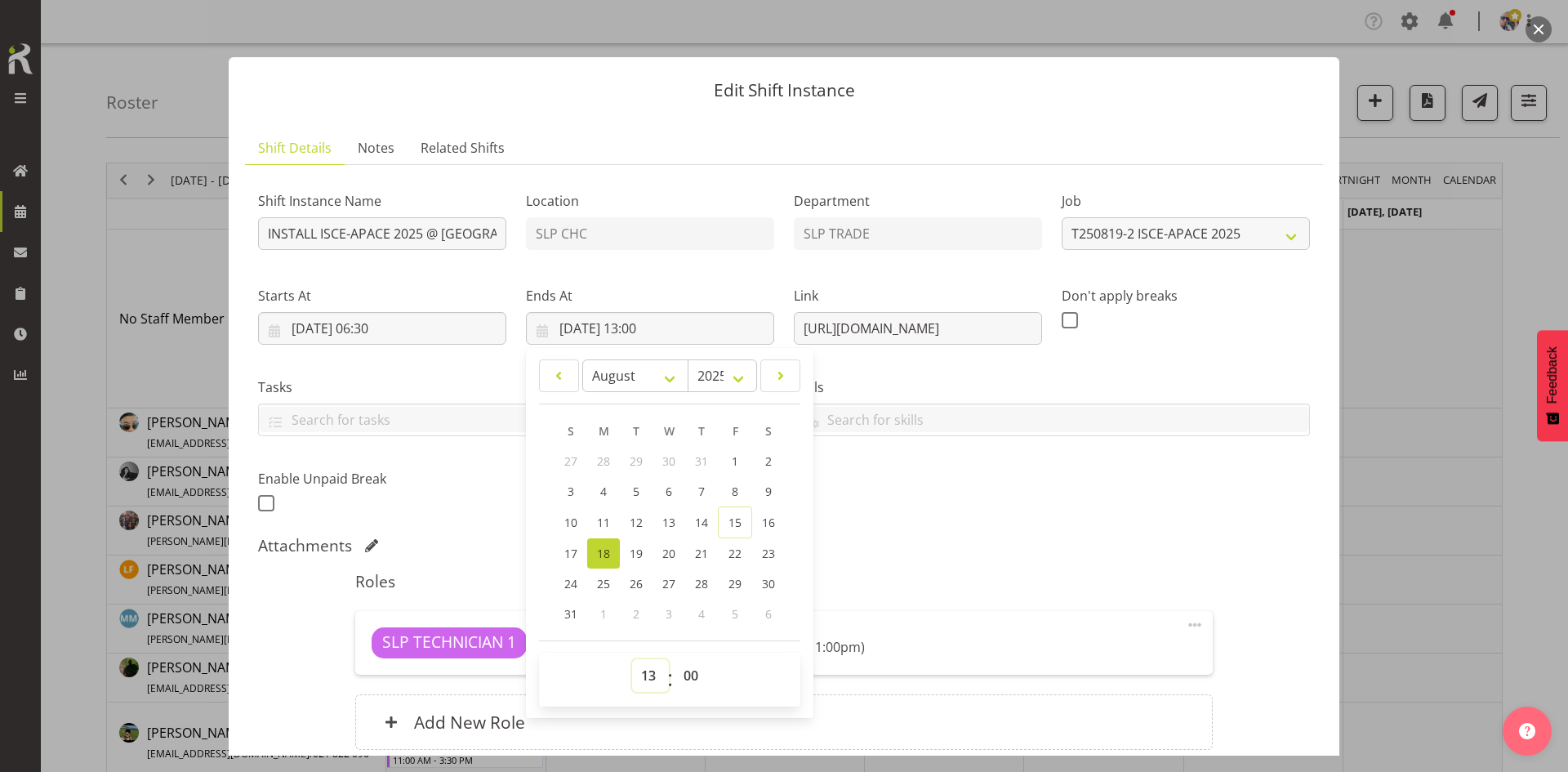
click at [648, 671] on select "00 01 02 03 04 05 06 07 08 09 10 11 12 13 14 15 16 17 18 19 20 21 22 23" at bounding box center [650, 676] width 37 height 33
select select "7"
click at [632, 659] on select "00 01 02 03 04 05 06 07 08 09 10 11 12 13 14 15 16 17 18 19 20 21 22 23" at bounding box center [650, 676] width 37 height 33
type input "[DATE] 07:00"
drag, startPoint x: 689, startPoint y: 677, endPoint x: 698, endPoint y: 670, distance: 11.4
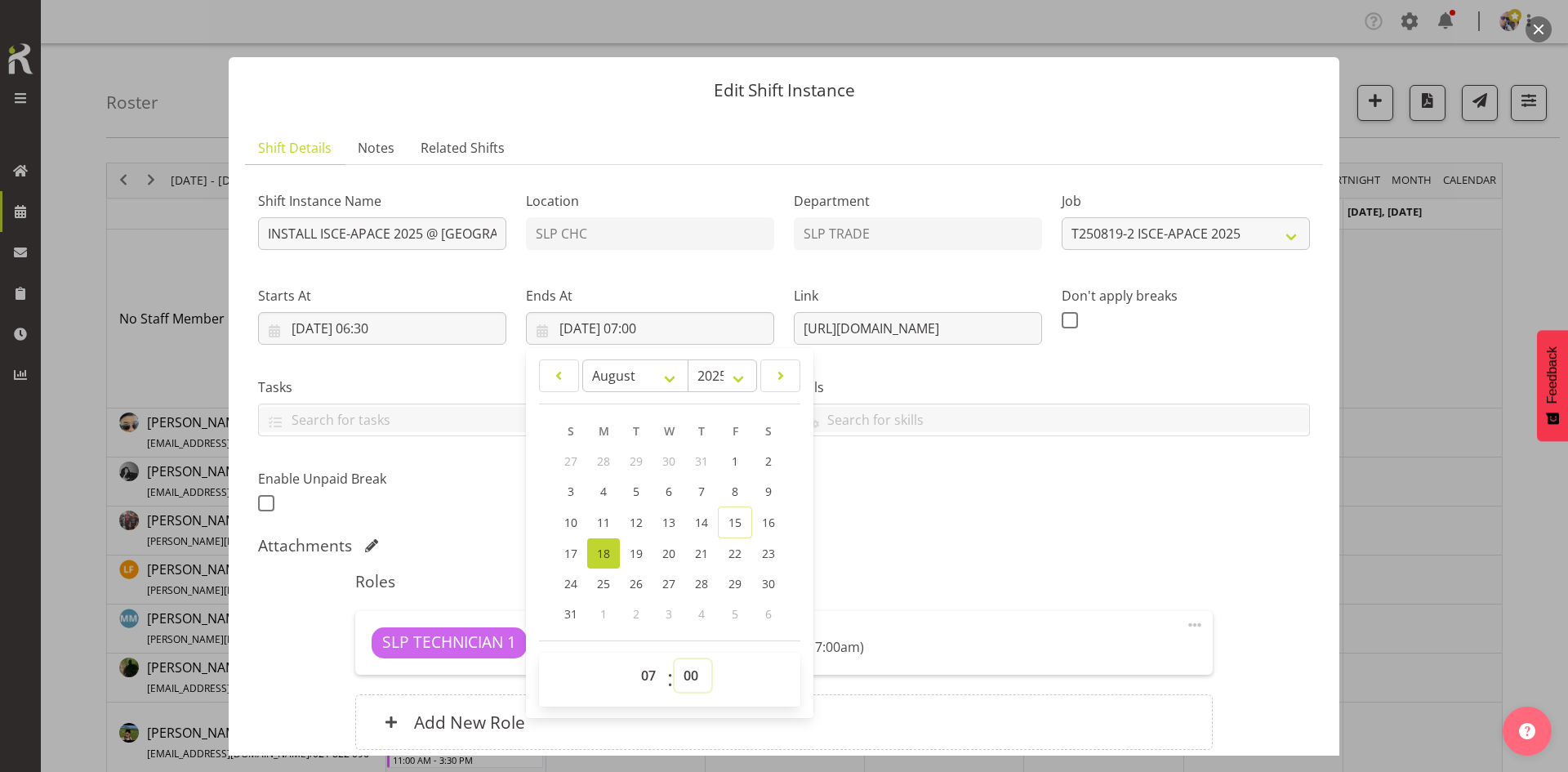
click at [689, 677] on select "00 01 02 03 04 05 06 07 08 09 10 11 12 13 14 15 16 17 18 19 20 21 22 23 24 25 2…" at bounding box center [693, 676] width 37 height 33
select select "30"
click at [675, 659] on select "00 01 02 03 04 05 06 07 08 09 10 11 12 13 14 15 16 17 18 19 20 21 22 23 24 25 2…" at bounding box center [693, 676] width 37 height 33
type input "[DATE] 07:30"
click at [904, 517] on div "Shift Instance Name INSTALL ISCE-APACE 2025 @ [GEOGRAPHIC_DATA] ONSITE 0700 Loc…" at bounding box center [783, 346] width 1071 height 358
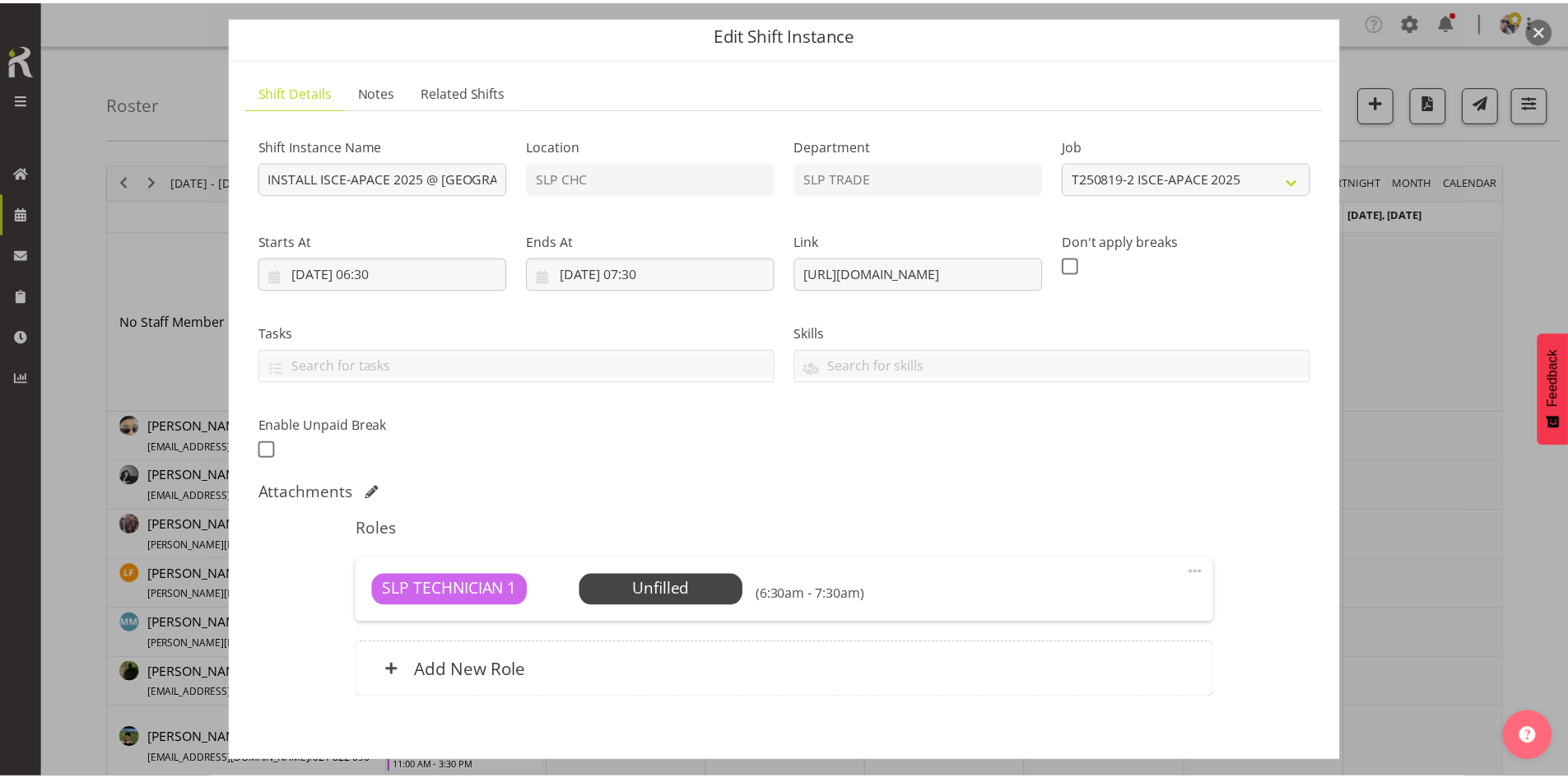
scroll to position [82, 0]
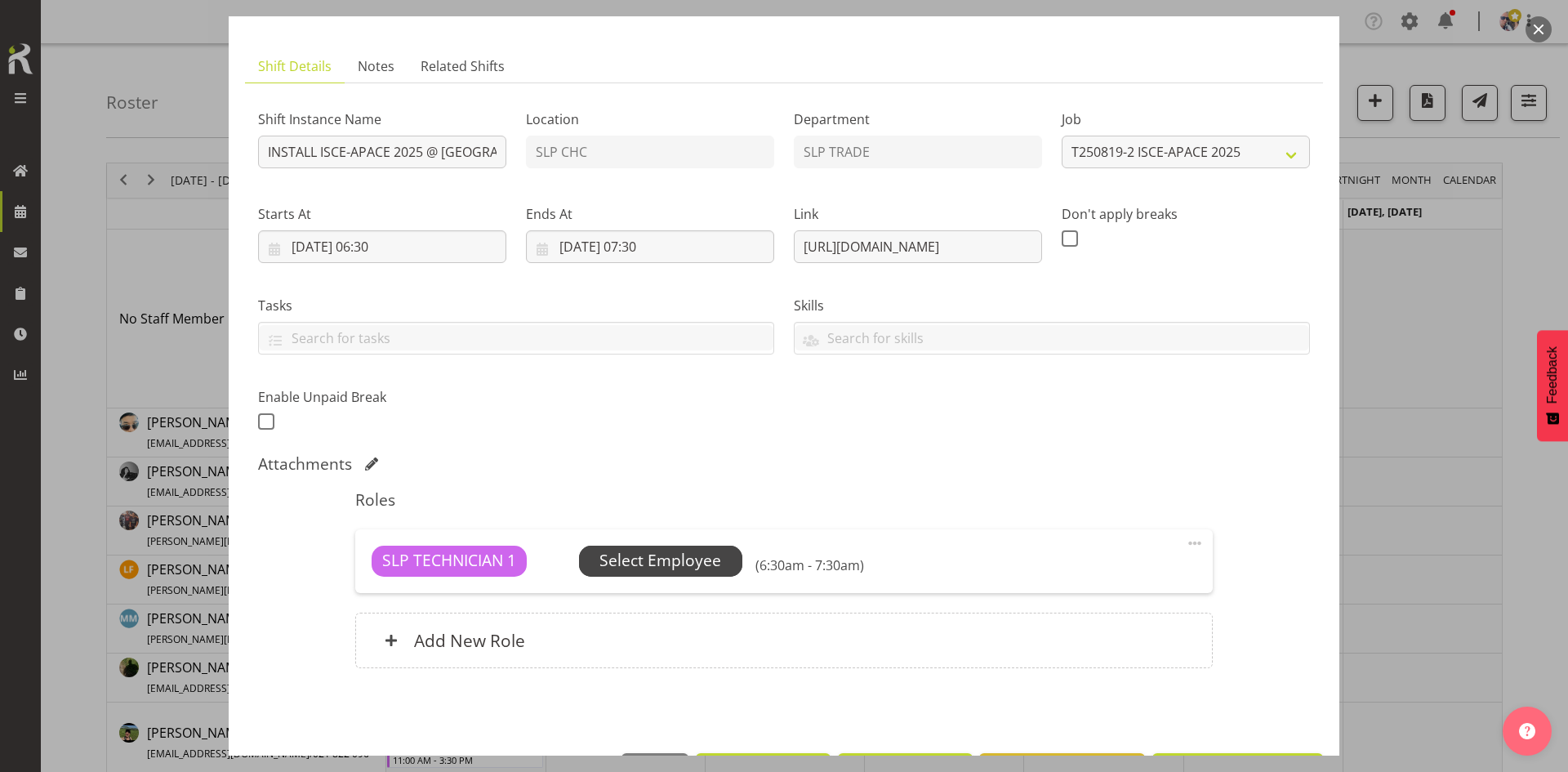
click at [729, 550] on span "Select Employee" at bounding box center [661, 561] width 164 height 31
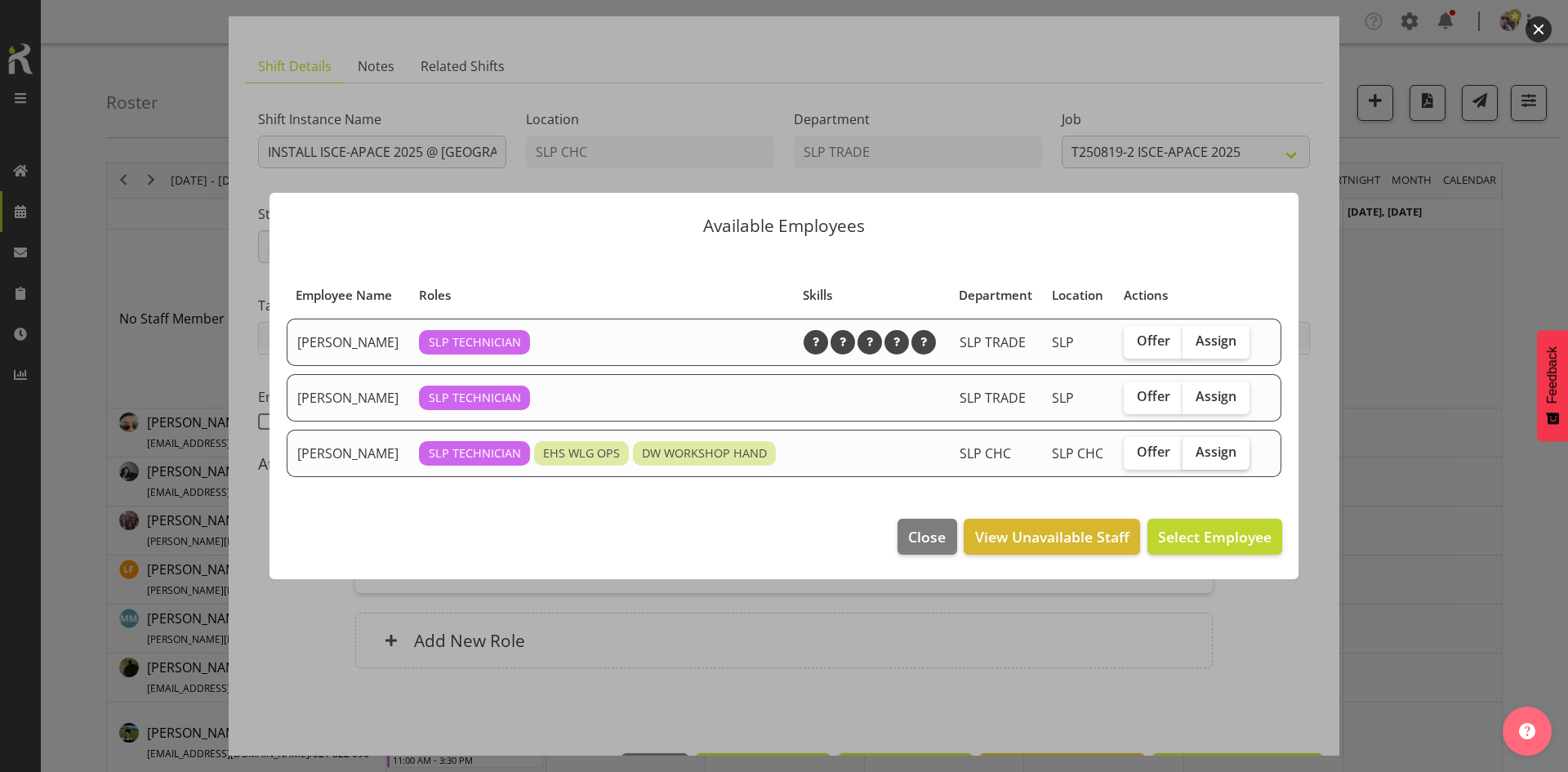
click at [1198, 467] on label "Assign" at bounding box center [1216, 453] width 67 height 33
click at [1193, 458] on input "Assign" at bounding box center [1187, 451] width 10 height 10
checkbox input "true"
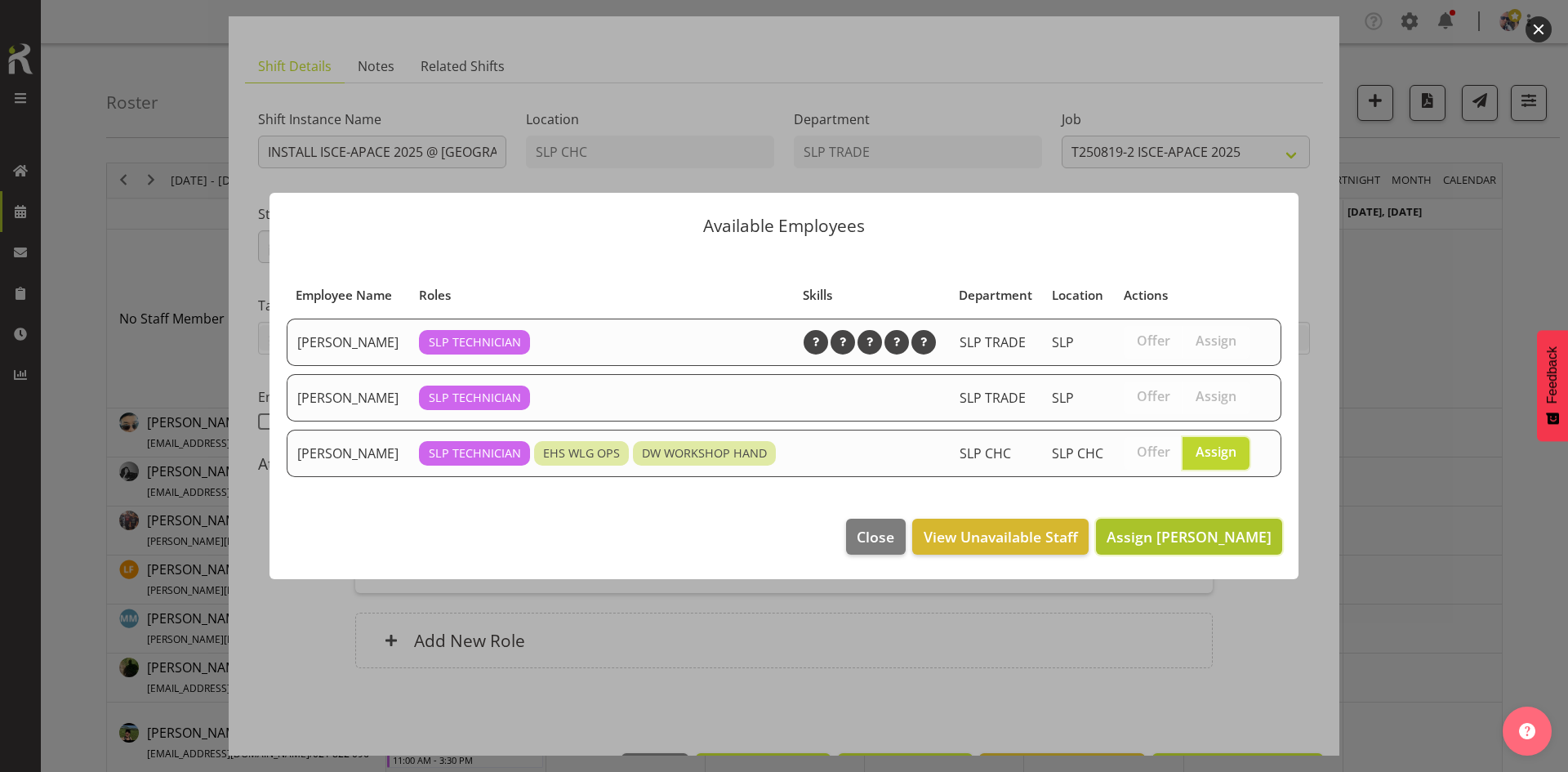
click at [1198, 526] on span "Assign [PERSON_NAME]" at bounding box center [1188, 536] width 165 height 22
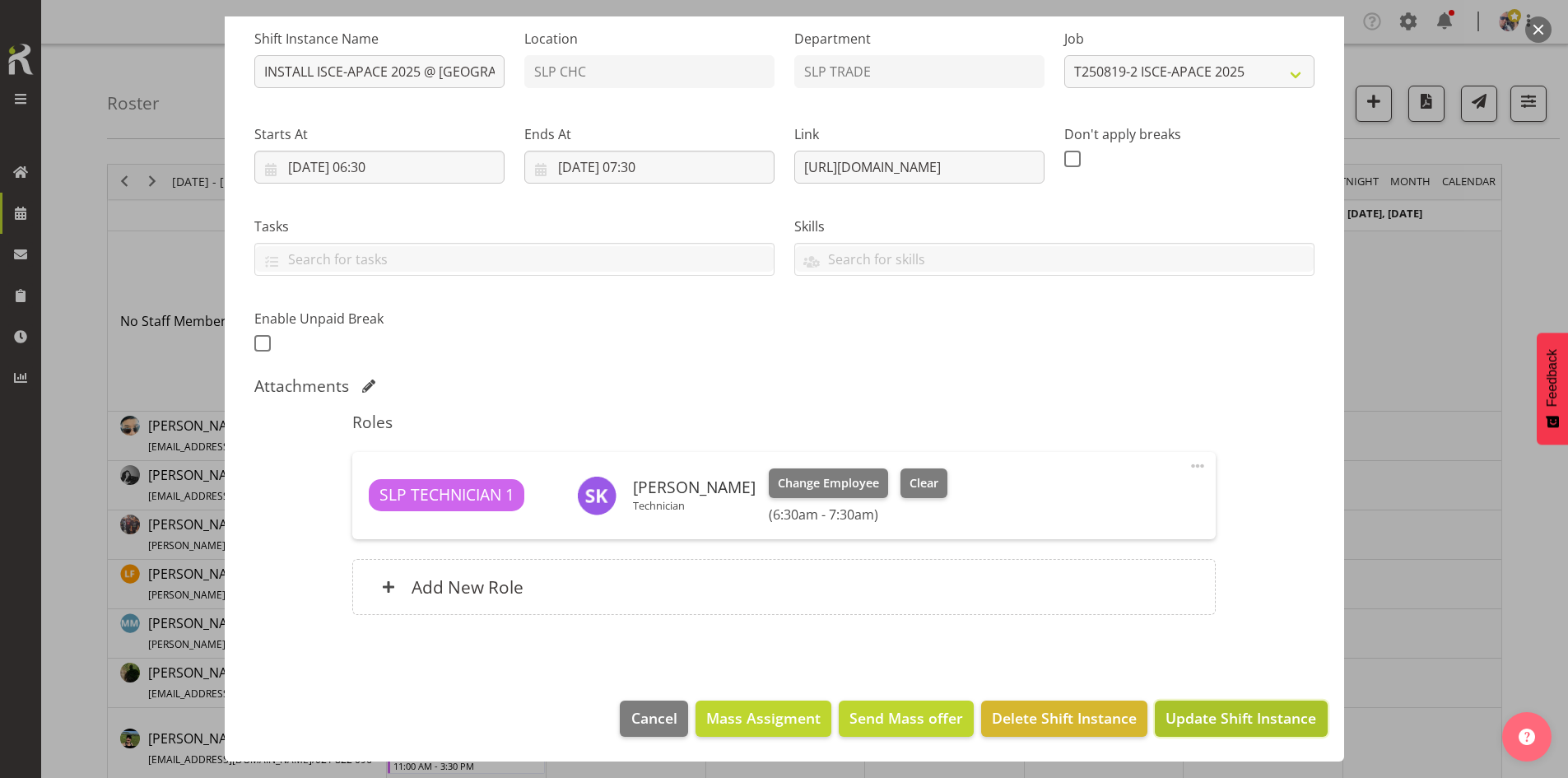
click at [1159, 730] on button "Update Shift Instance" at bounding box center [1241, 718] width 172 height 36
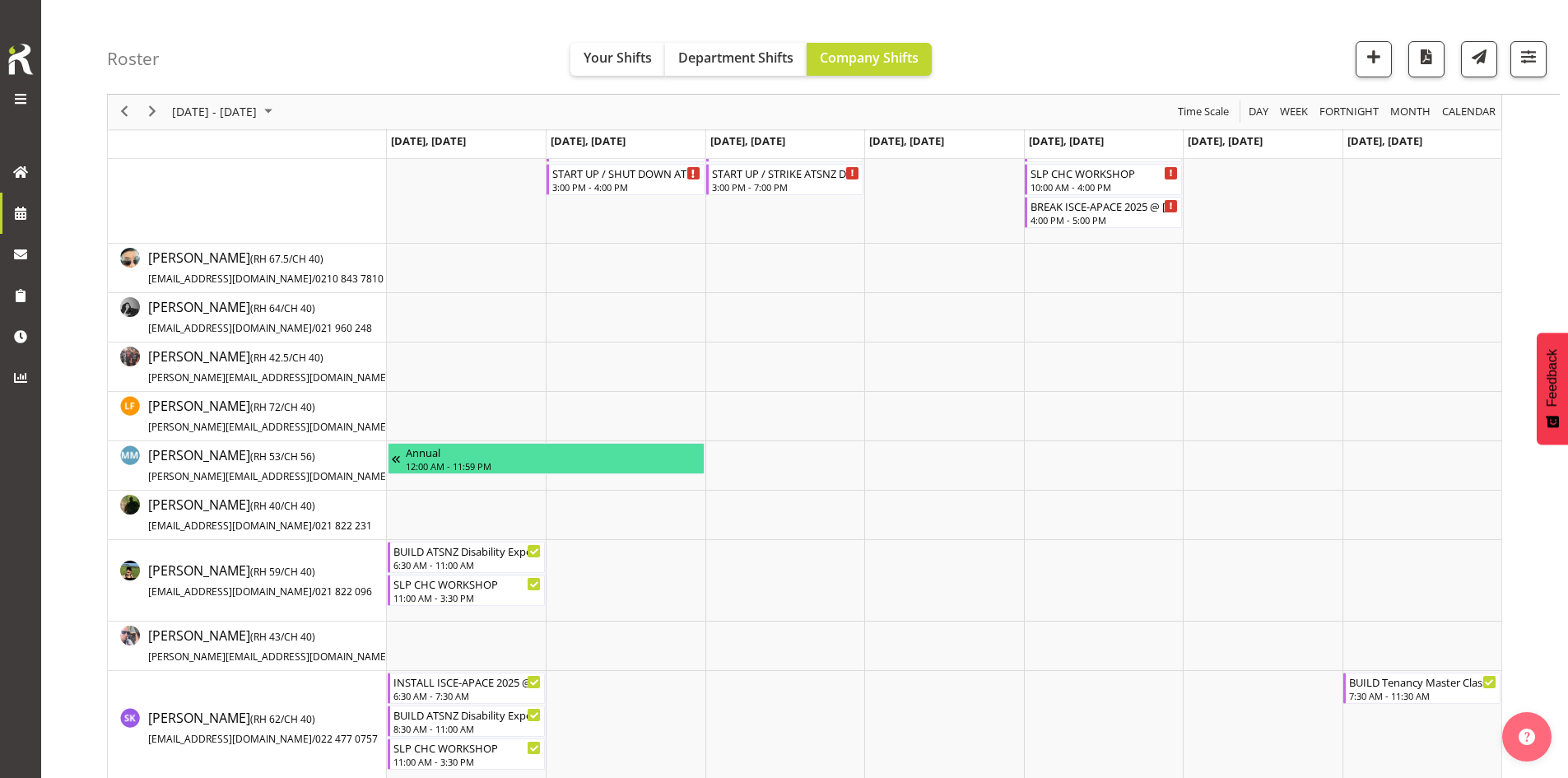
scroll to position [329, 0]
